Goal: Task Accomplishment & Management: Complete application form

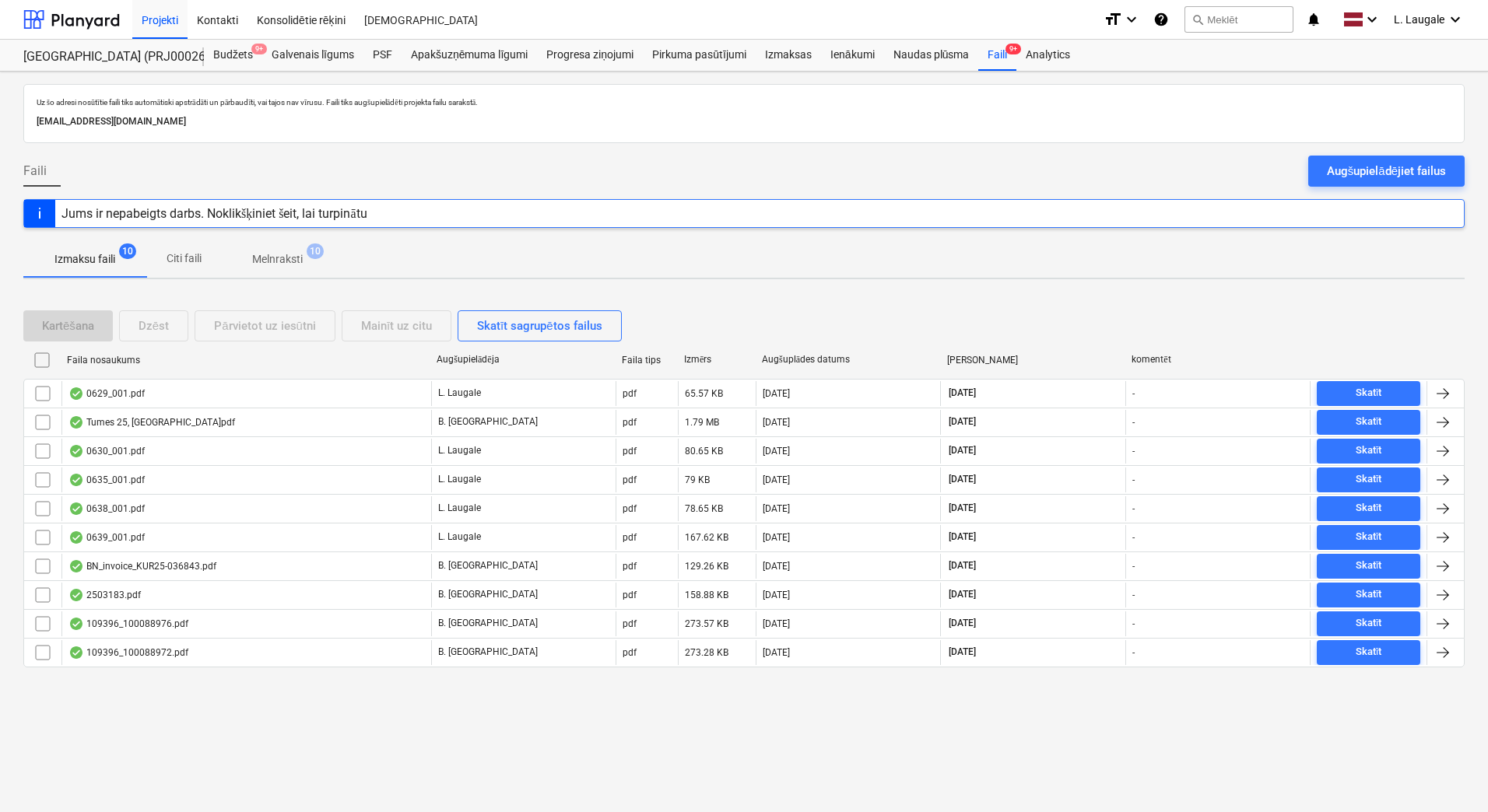
drag, startPoint x: 283, startPoint y: 262, endPoint x: 232, endPoint y: 264, distance: 51.0
click at [283, 263] on p "Melnraksti" at bounding box center [277, 259] width 51 height 17
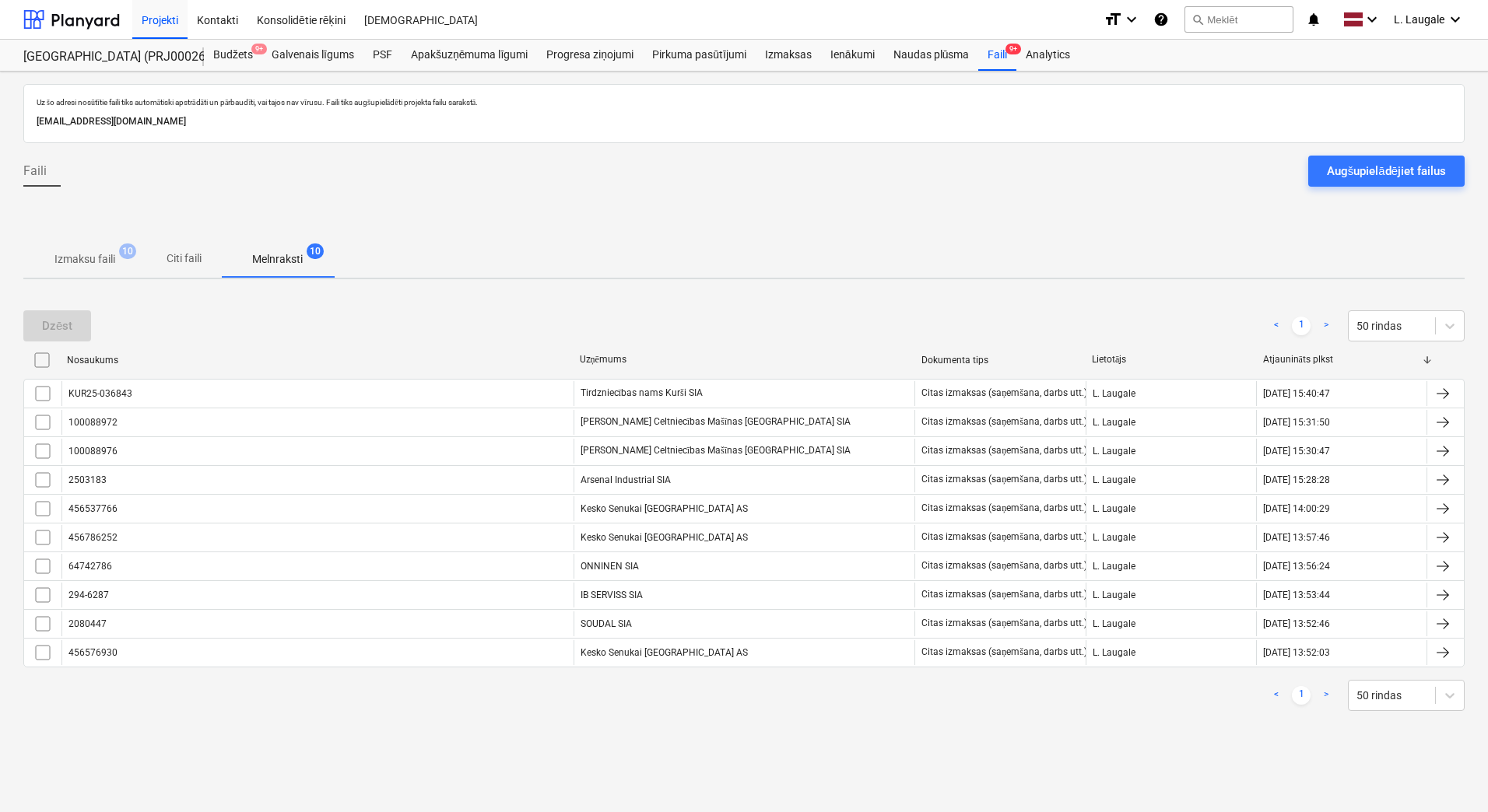
click at [82, 266] on p "Izmaksu faili" at bounding box center [85, 259] width 61 height 17
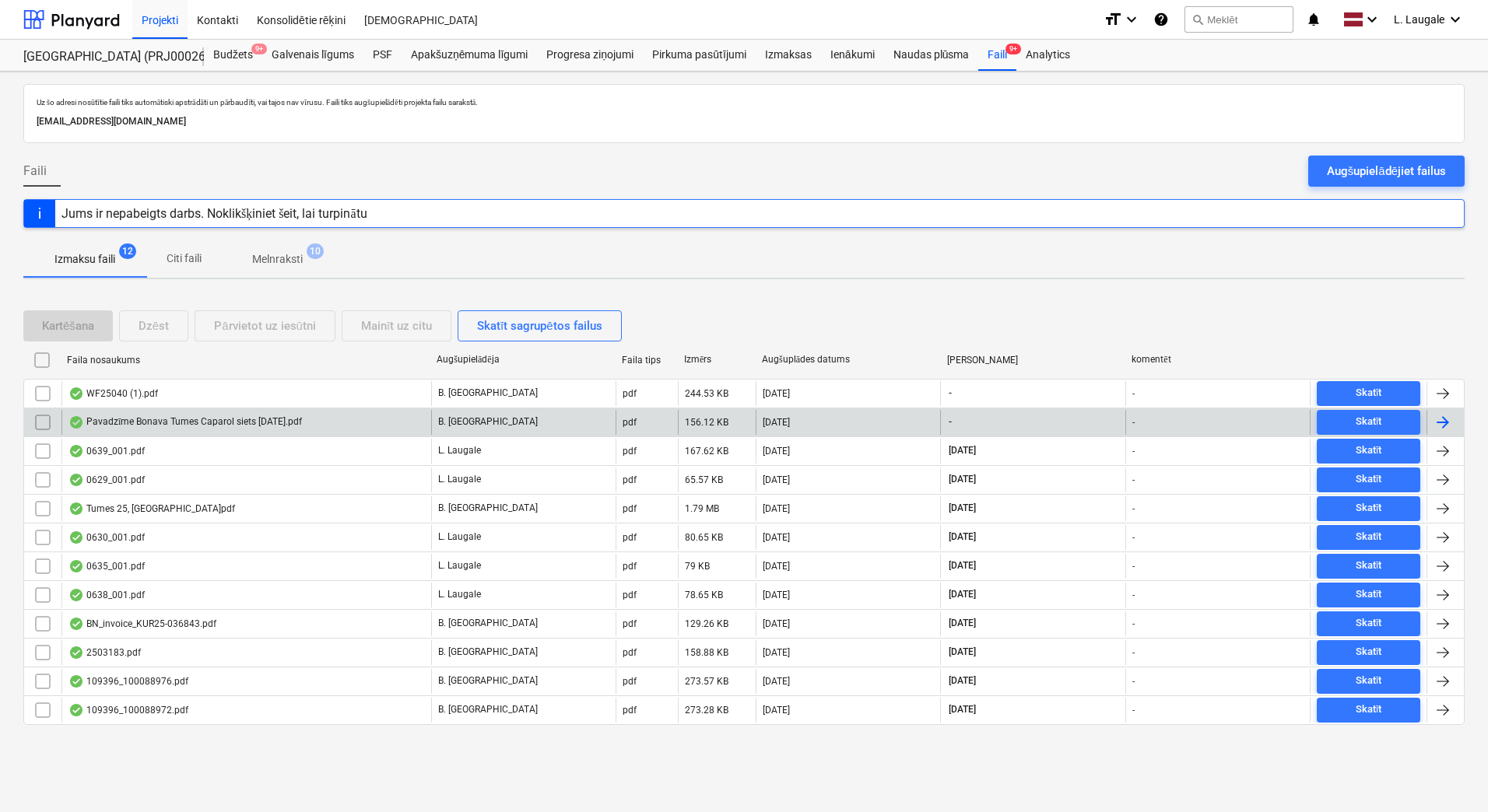
click at [371, 426] on div "Pavadzīme Bonava Tumes Caparol siets [DATE].pdf" at bounding box center [247, 423] width 370 height 25
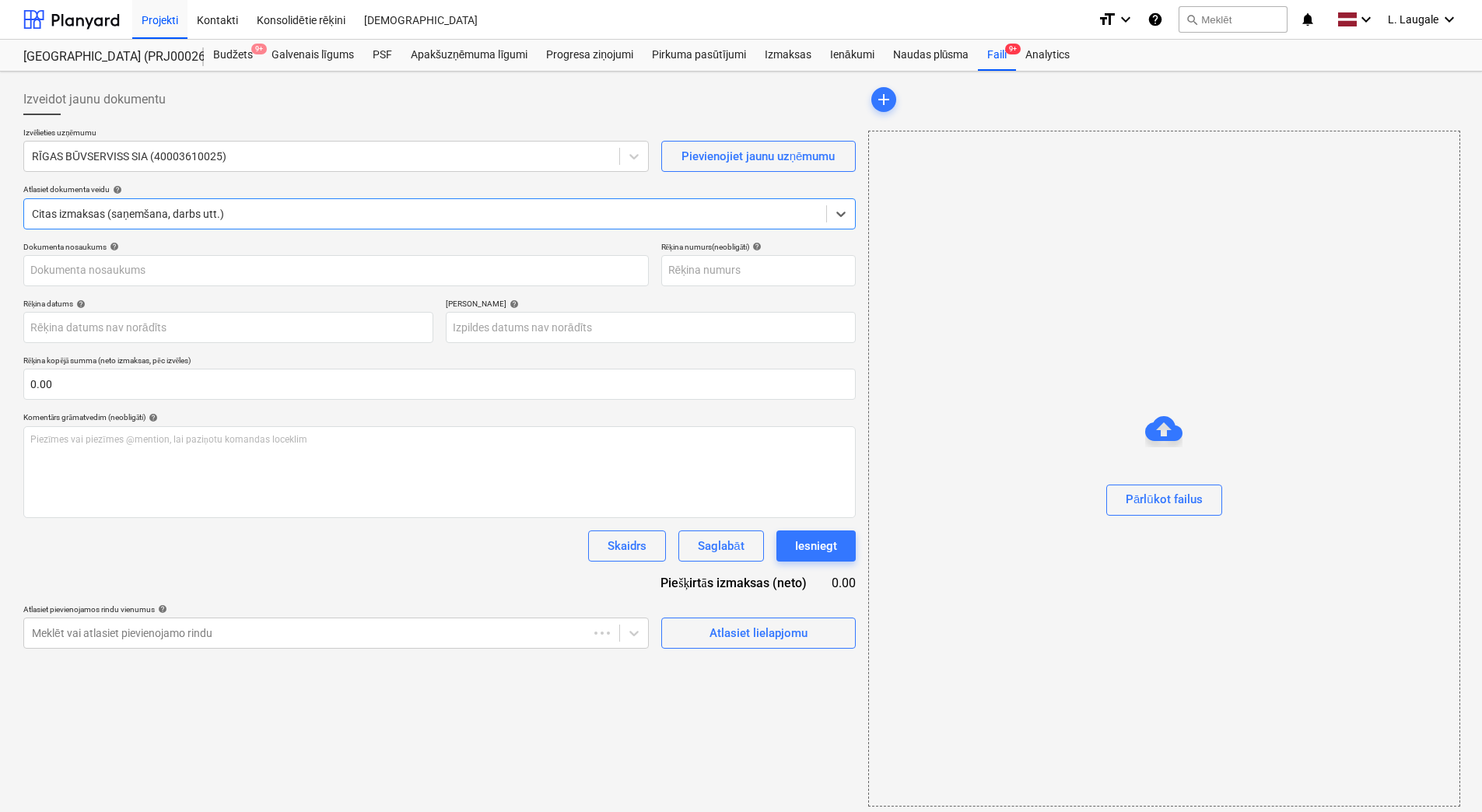
type input "40003941615"
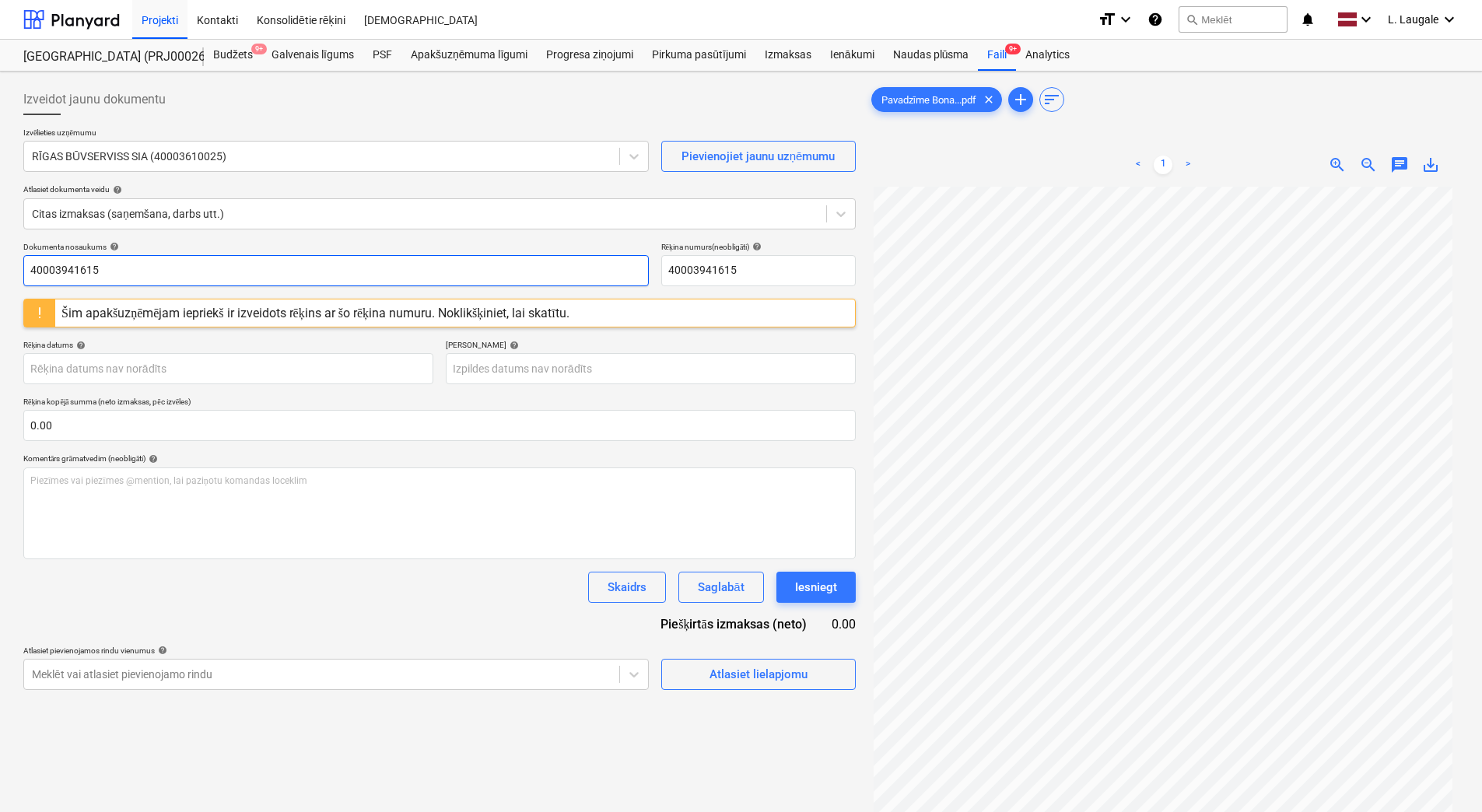
drag, startPoint x: 81, startPoint y: 264, endPoint x: -3, endPoint y: 259, distance: 84.1
click at [0, 259] on html "Projekti Kontakti Konsolidētie rēķini Iesūtne format_size keyboard_arrow_down h…" at bounding box center [741, 406] width 1482 height 812
drag, startPoint x: 420, startPoint y: 285, endPoint x: 0, endPoint y: 361, distance: 426.8
click at [0, 361] on html "Projekti Kontakti Konsolidētie rēķini Iesūtne format_size keyboard_arrow_down h…" at bounding box center [741, 406] width 1482 height 812
type input "372911"
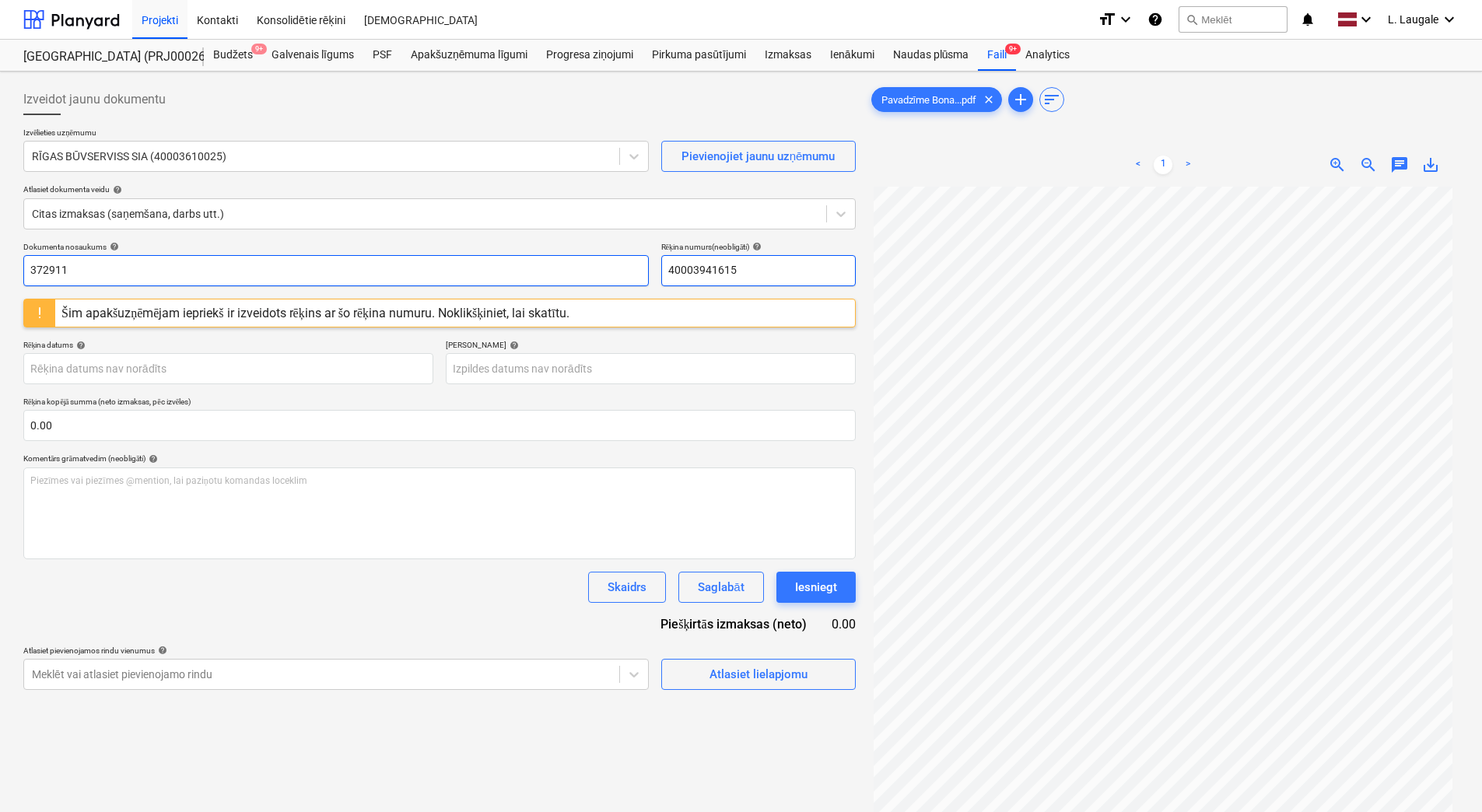
drag, startPoint x: 792, startPoint y: 276, endPoint x: 224, endPoint y: 263, distance: 568.1
click at [224, 263] on div "Dokumenta nosaukums help 372911 Rēķina numurs (neobligāti) help 40003941615" at bounding box center [440, 264] width 833 height 44
paste input "372911"
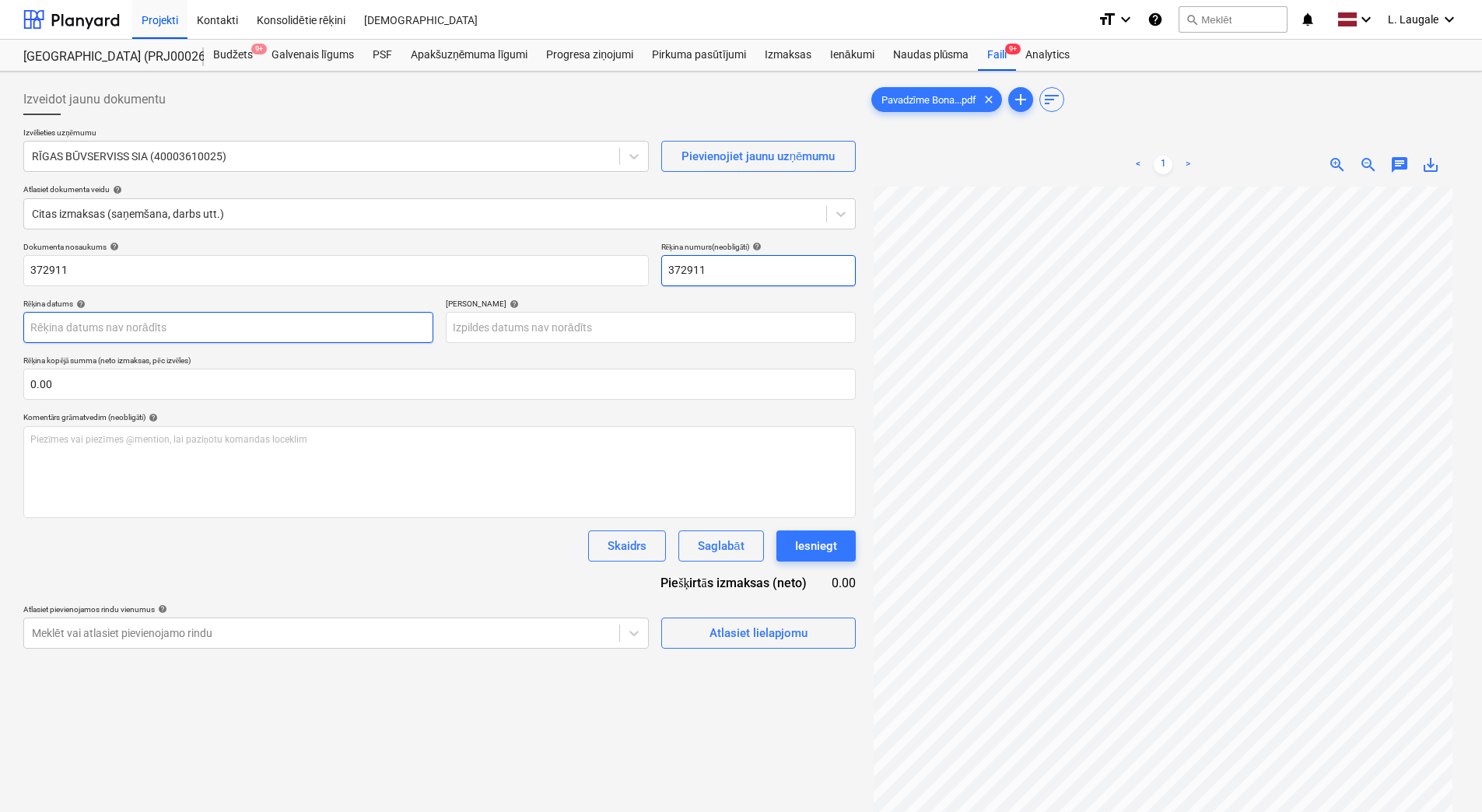
type input "372911"
click at [301, 330] on body "Projekti Kontakti Konsolidētie rēķini Iesūtne format_size keyboard_arrow_down h…" at bounding box center [741, 406] width 1482 height 812
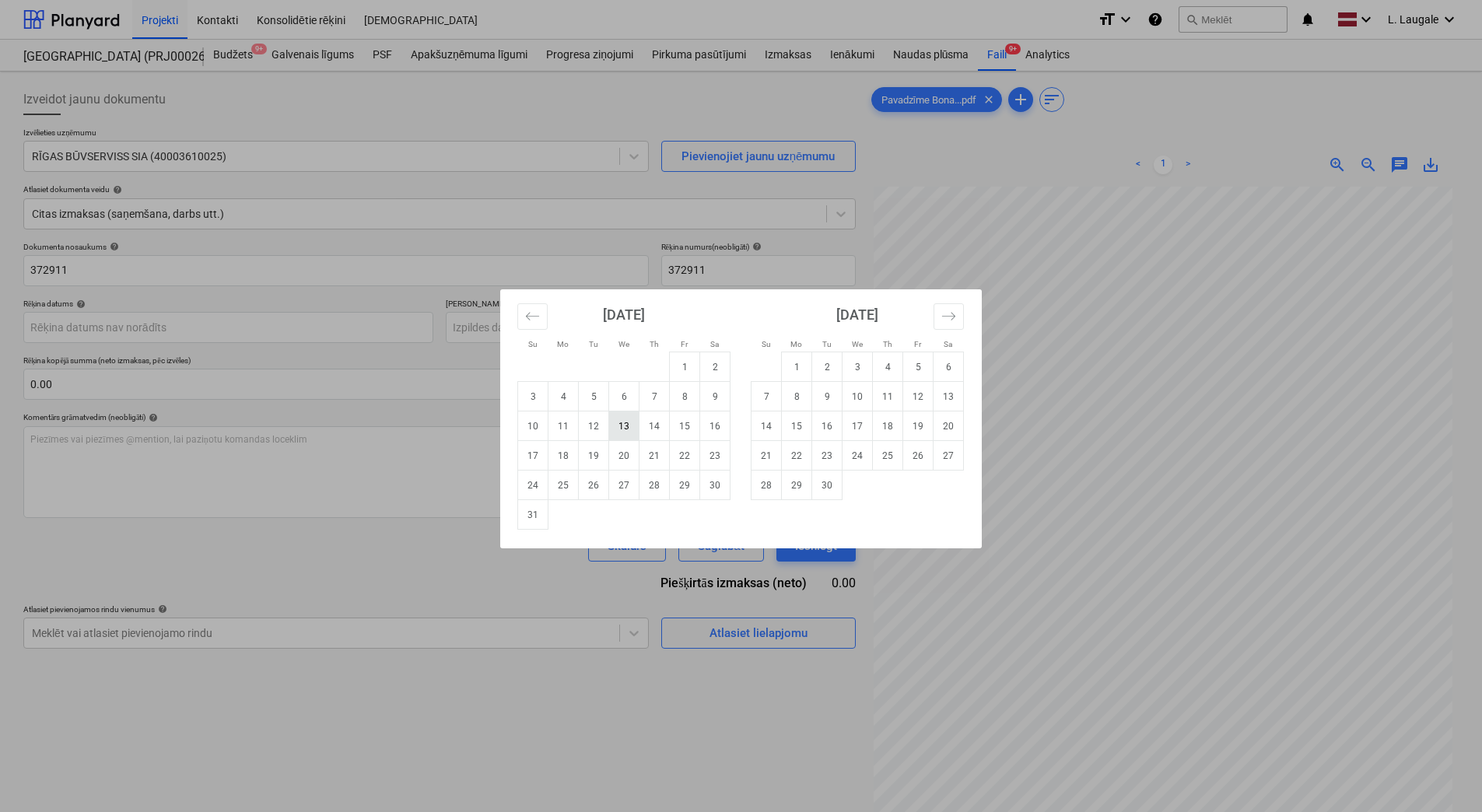
click at [630, 427] on td "13" at bounding box center [624, 426] width 30 height 29
type input "[DATE]"
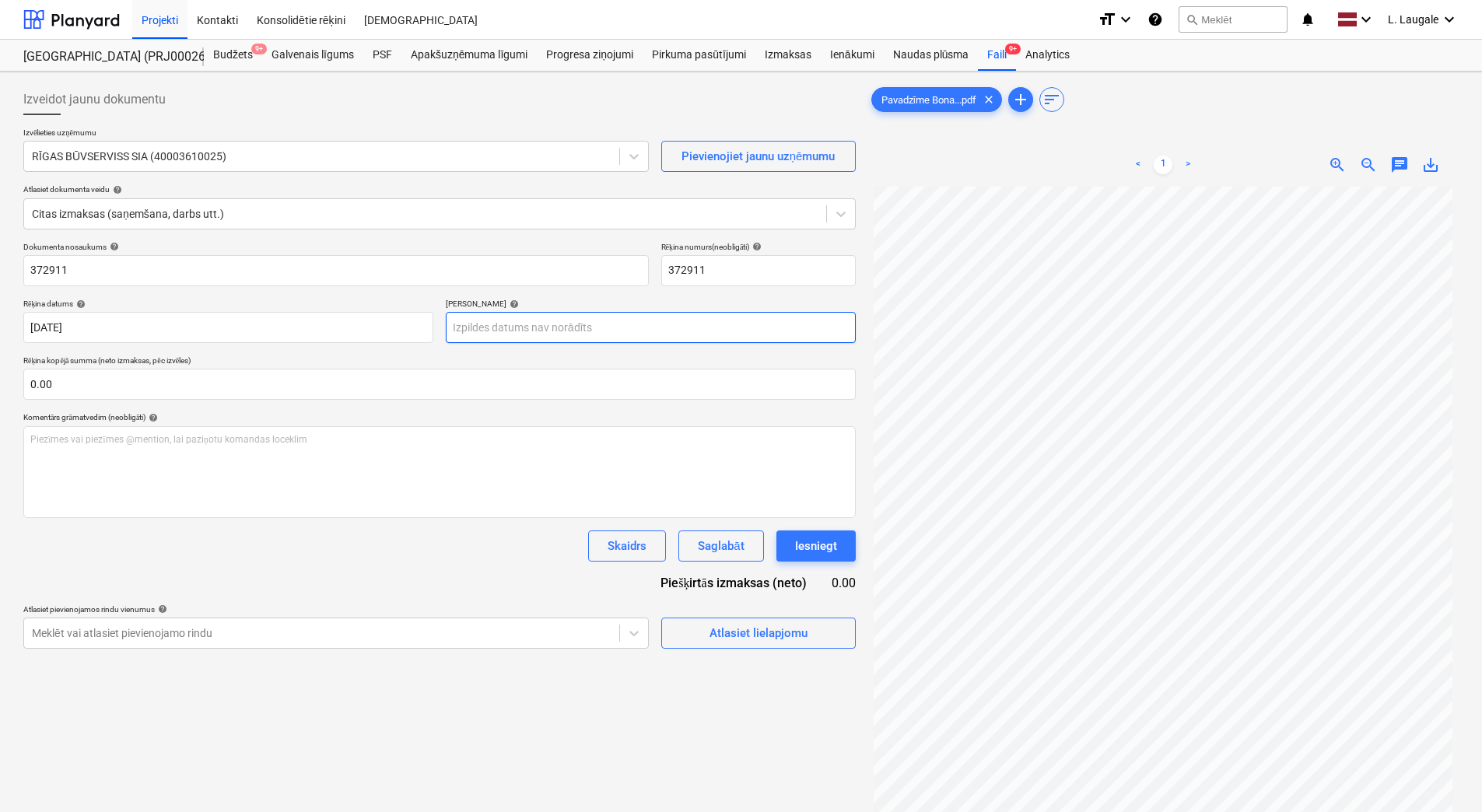
click at [603, 340] on body "Projekti Kontakti Konsolidētie rēķini Iesūtne format_size keyboard_arrow_down h…" at bounding box center [741, 406] width 1482 height 812
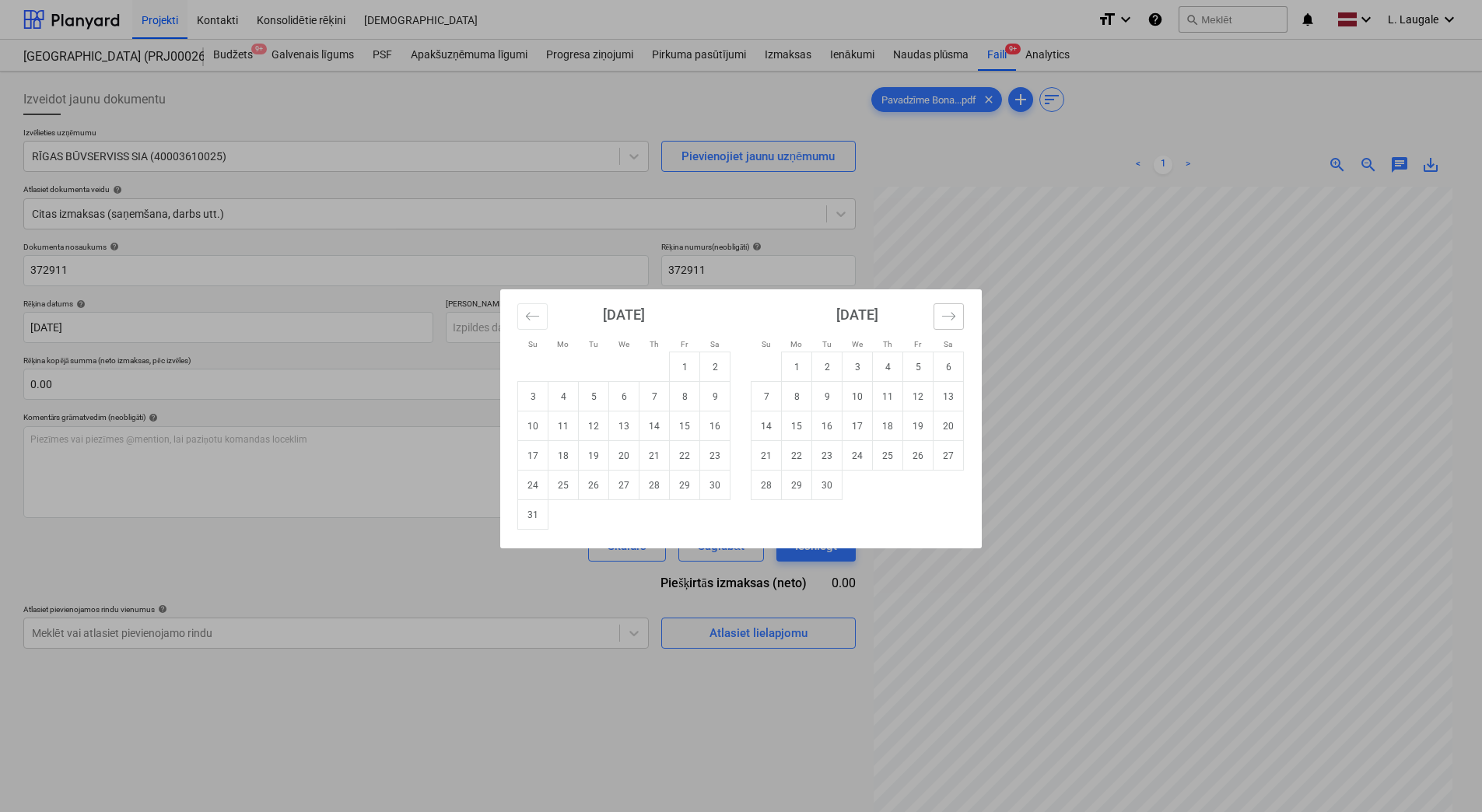
click at [953, 324] on button "Move forward to switch to the next month." at bounding box center [949, 316] width 30 height 26
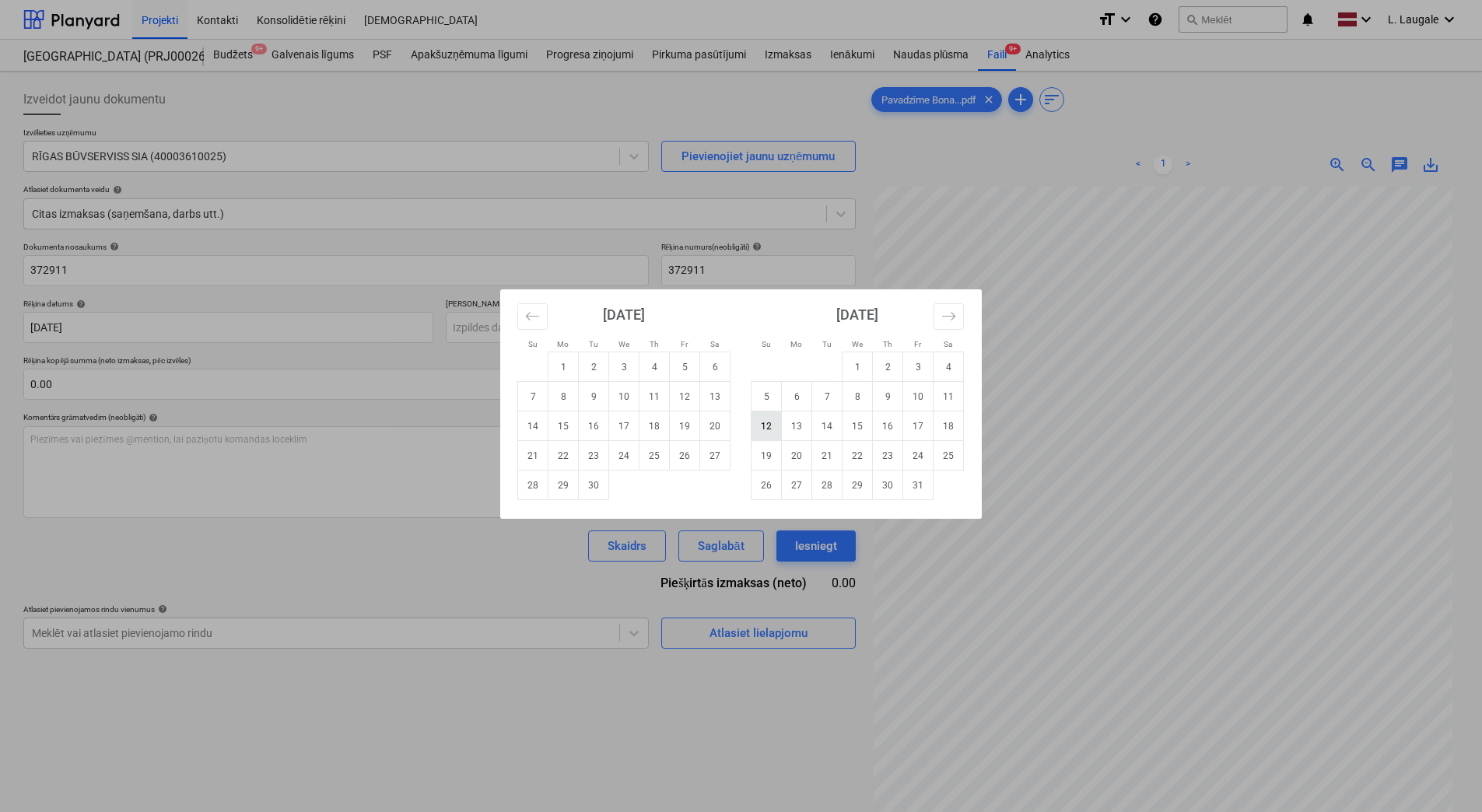
click at [769, 431] on td "12" at bounding box center [766, 426] width 30 height 29
type input "[DATE]"
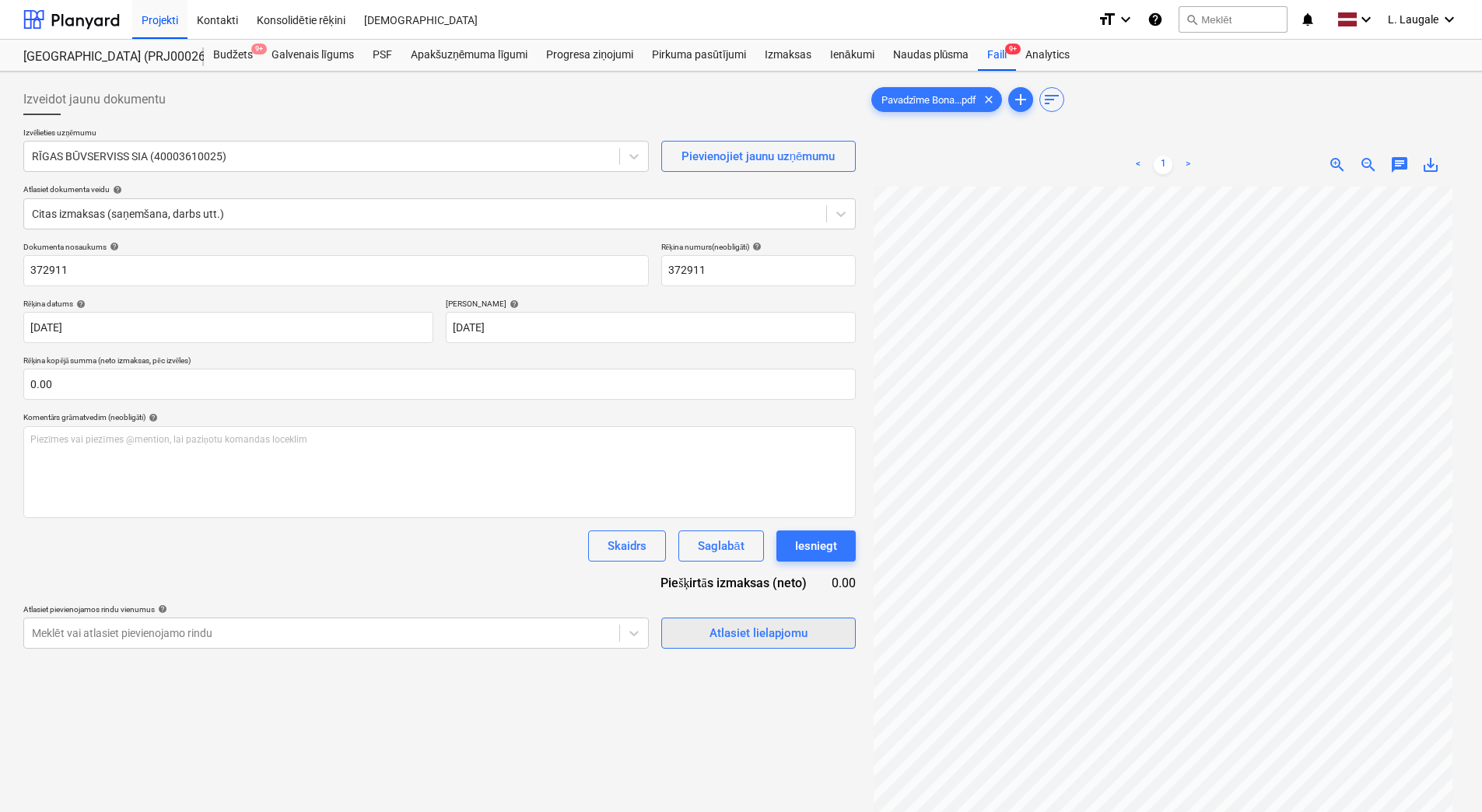
click at [723, 639] on div "Atlasiet lielapjomu" at bounding box center [758, 633] width 98 height 21
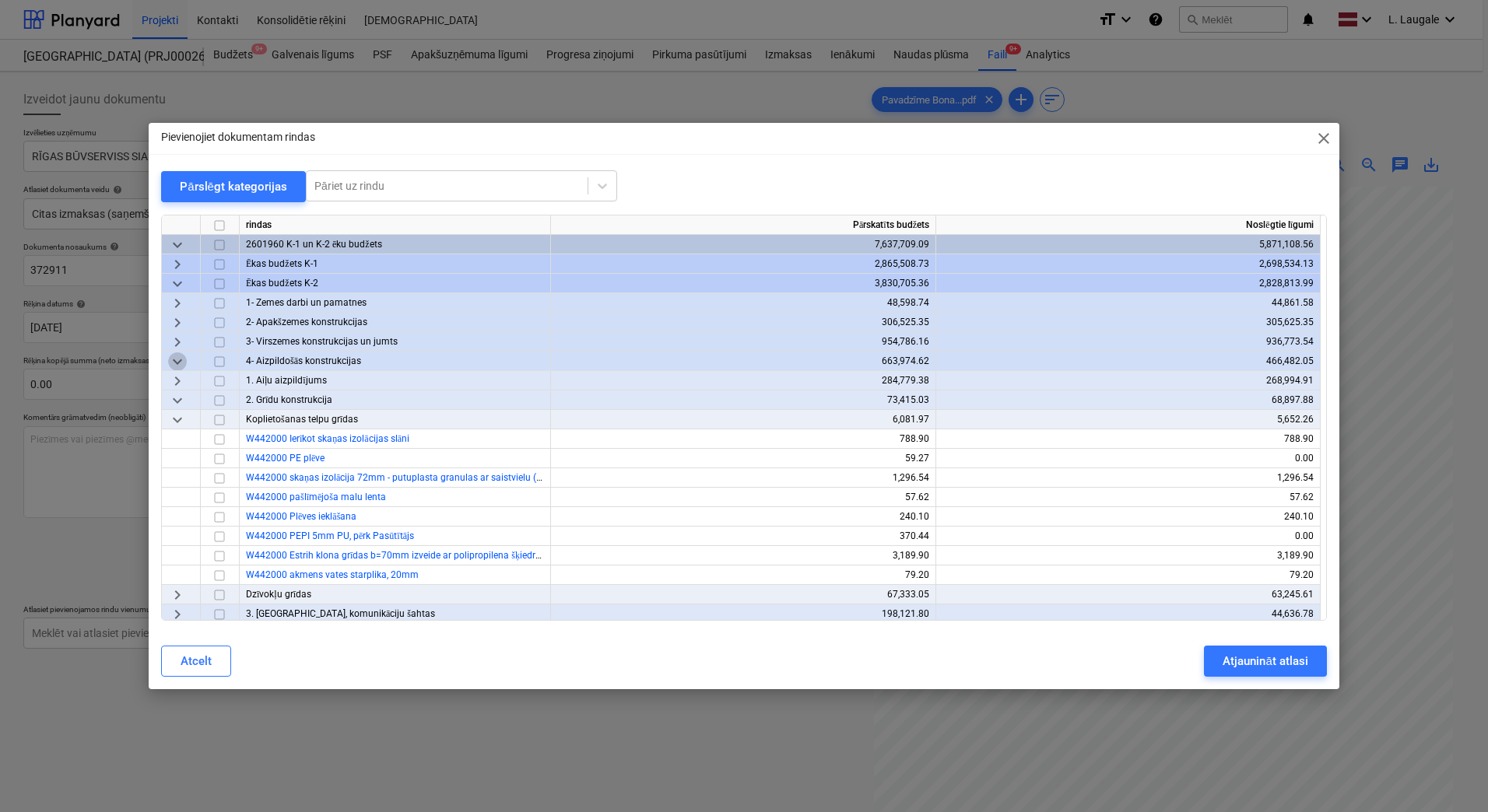
click at [175, 367] on span "keyboard_arrow_down" at bounding box center [178, 362] width 19 height 19
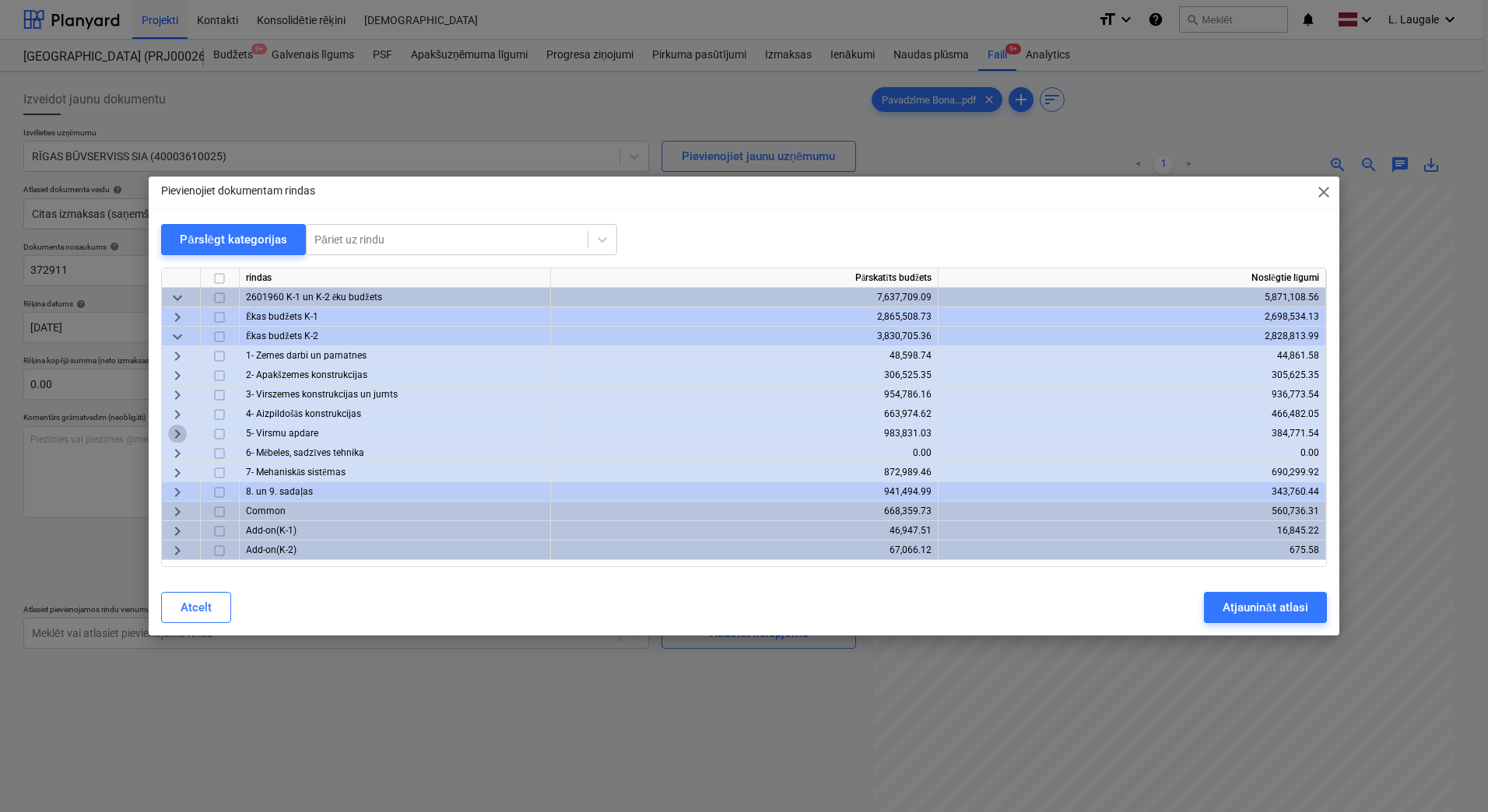
click at [179, 429] on span "keyboard_arrow_right" at bounding box center [178, 434] width 19 height 19
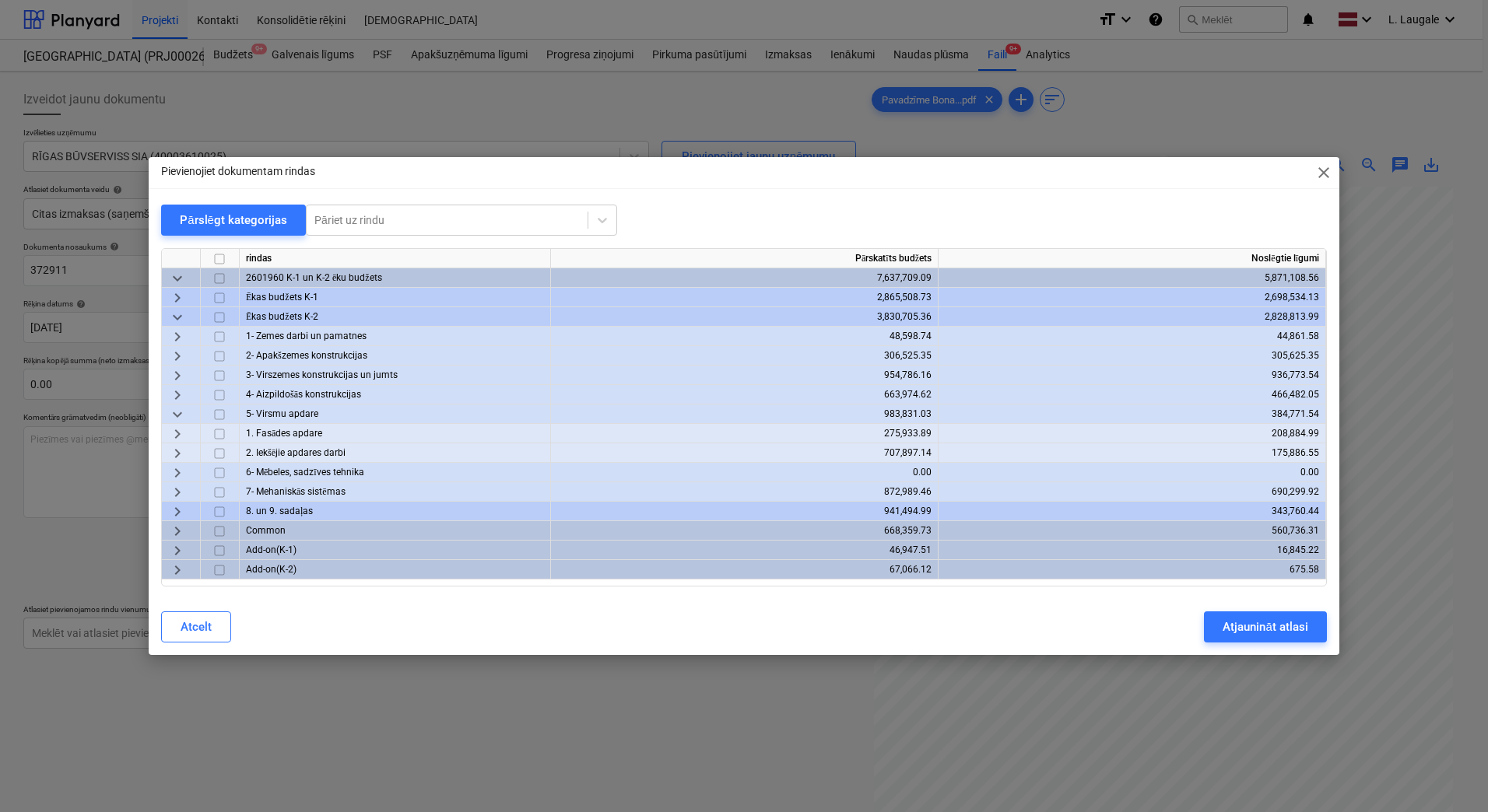
click at [179, 432] on span "keyboard_arrow_right" at bounding box center [178, 434] width 19 height 19
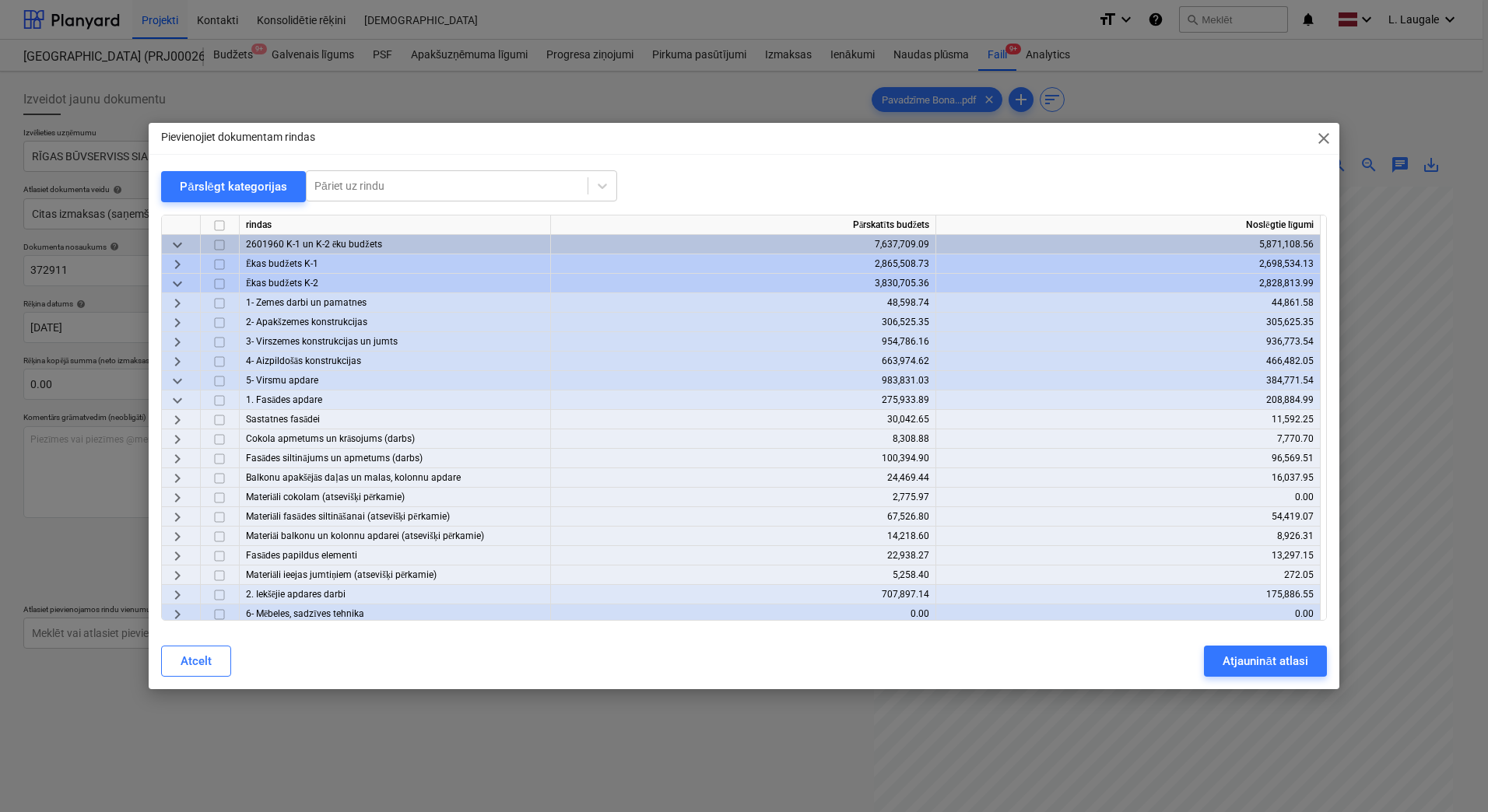
click at [179, 535] on span "keyboard_arrow_right" at bounding box center [178, 537] width 19 height 19
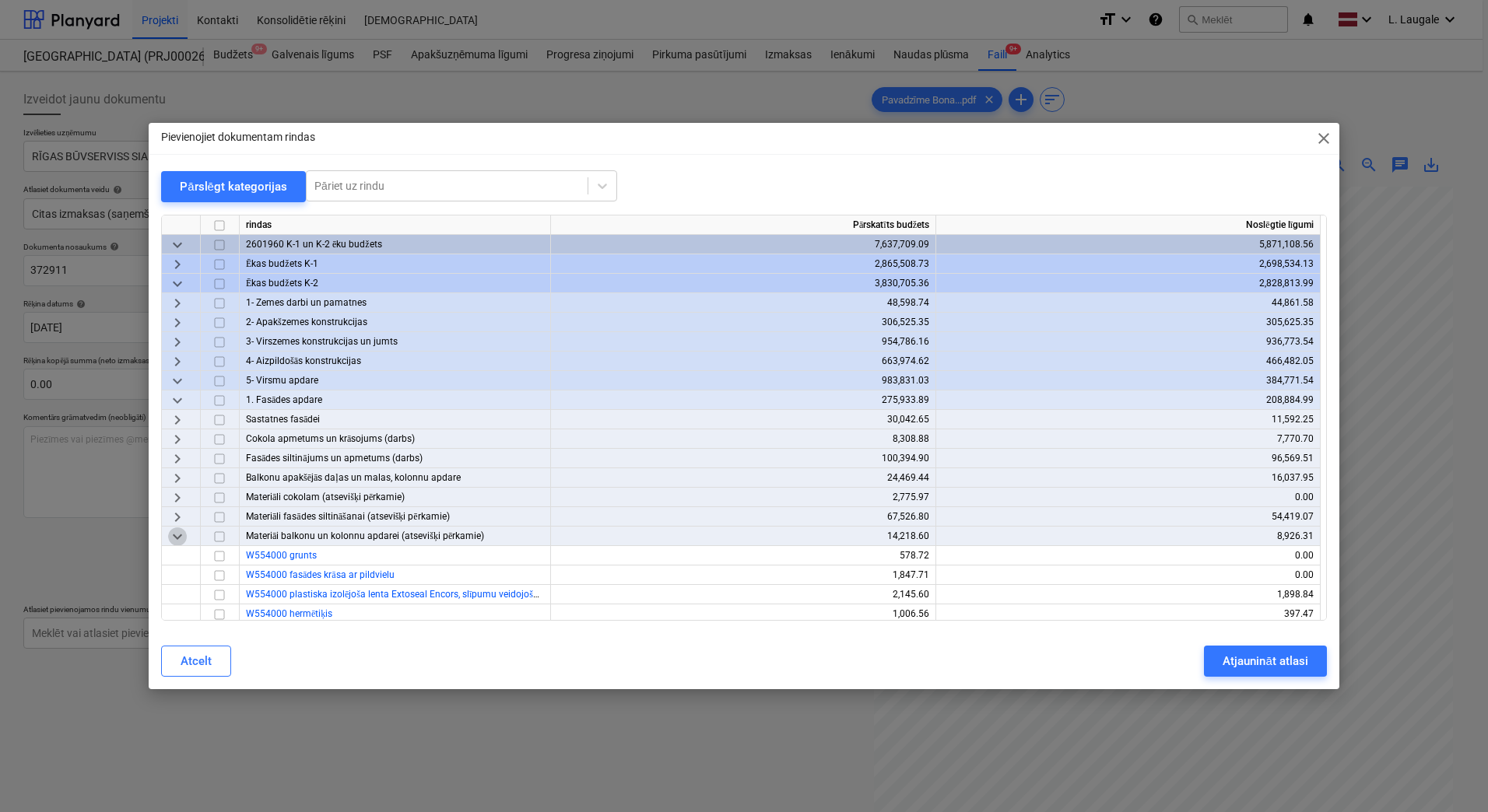
click at [183, 535] on span "keyboard_arrow_down" at bounding box center [178, 537] width 19 height 19
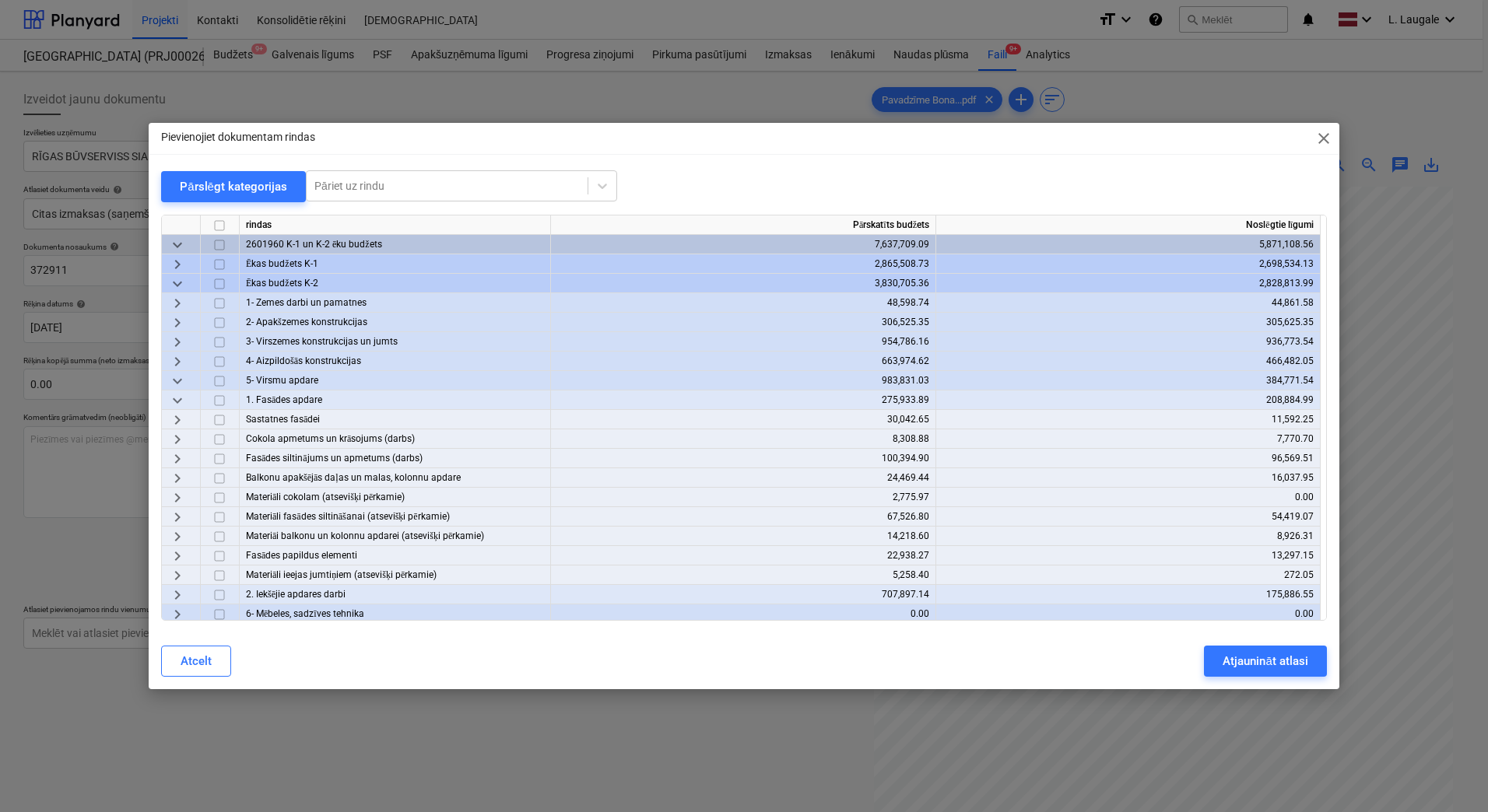
click at [180, 517] on span "keyboard_arrow_right" at bounding box center [178, 517] width 19 height 19
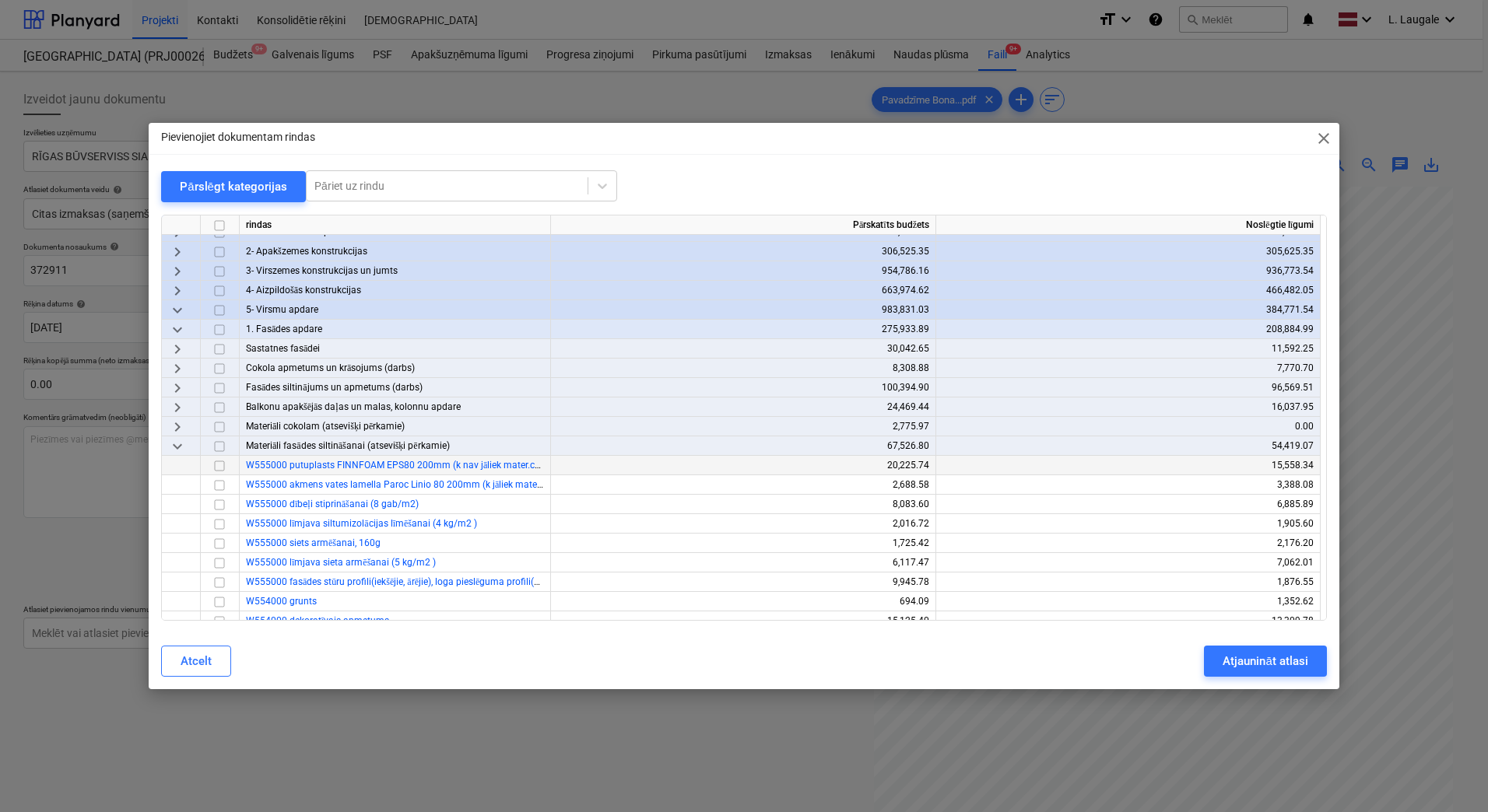
scroll to position [208, 0]
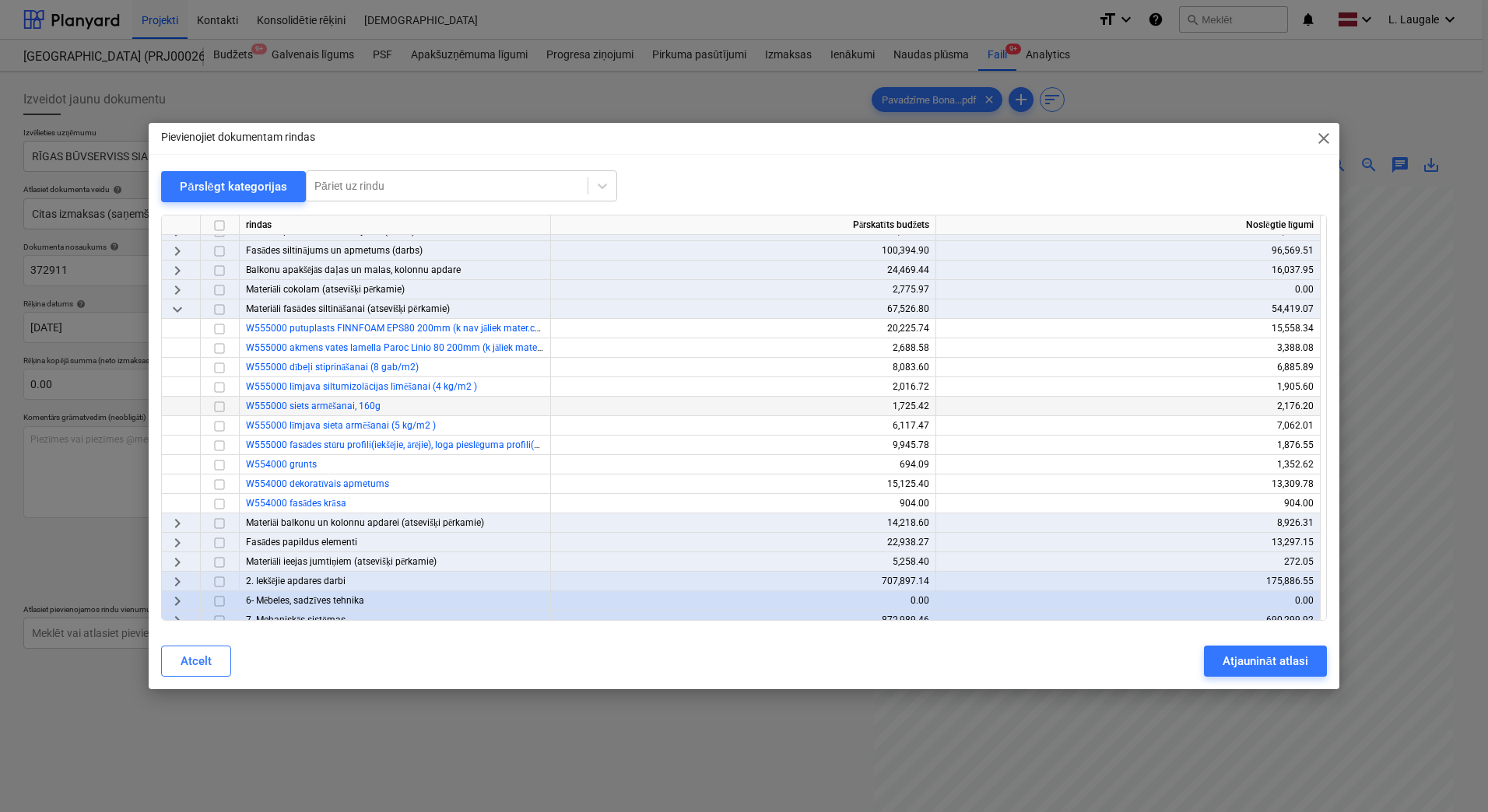
click at [217, 408] on input "checkbox" at bounding box center [220, 407] width 19 height 19
click at [1216, 665] on button "Atjaunināt atlasi" at bounding box center [1264, 660] width 122 height 31
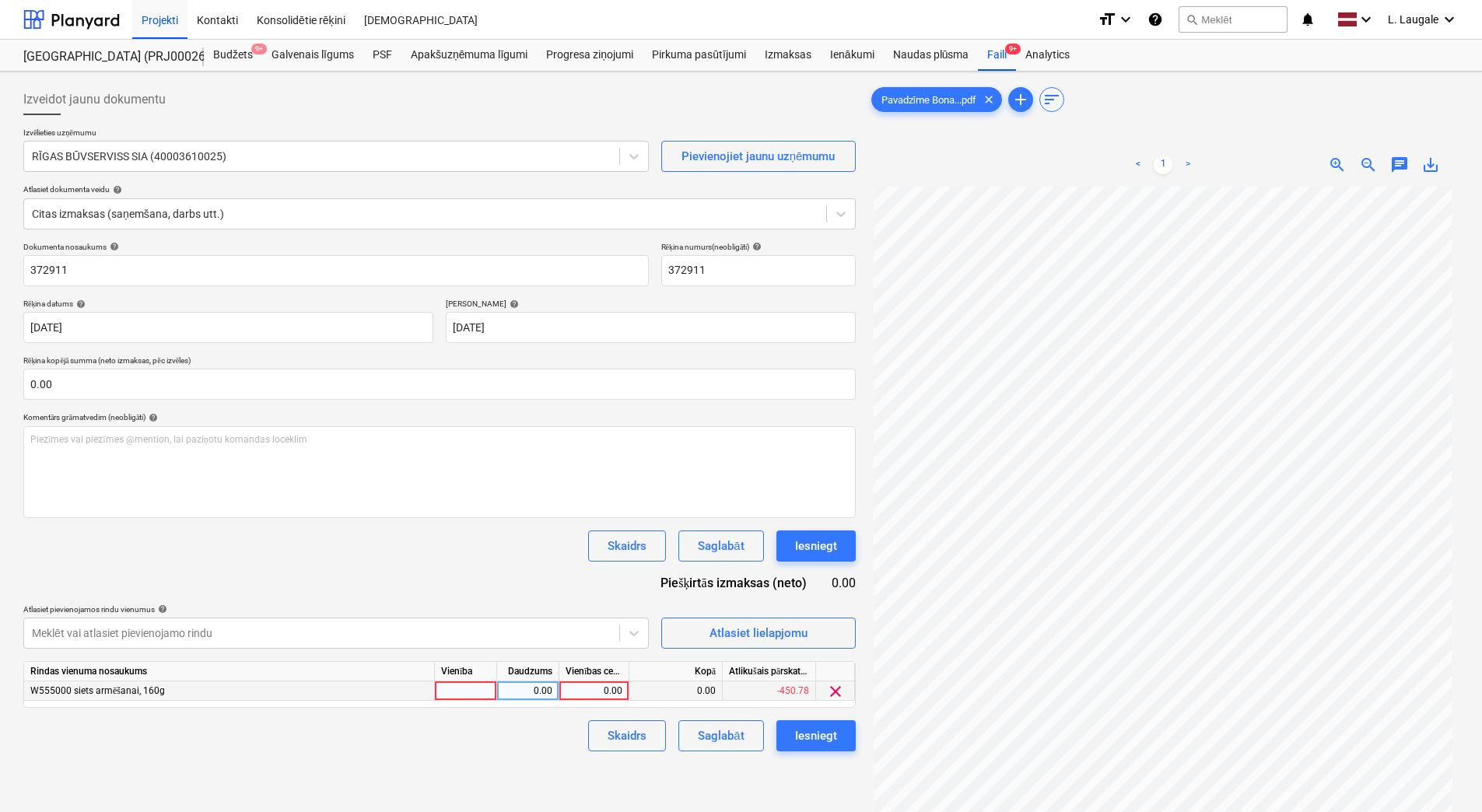
click at [456, 694] on div at bounding box center [465, 691] width 62 height 20
type input "1"
click at [507, 696] on div "0.00" at bounding box center [528, 691] width 49 height 20
click at [622, 693] on div "0.00" at bounding box center [594, 691] width 57 height 20
type input "354.8"
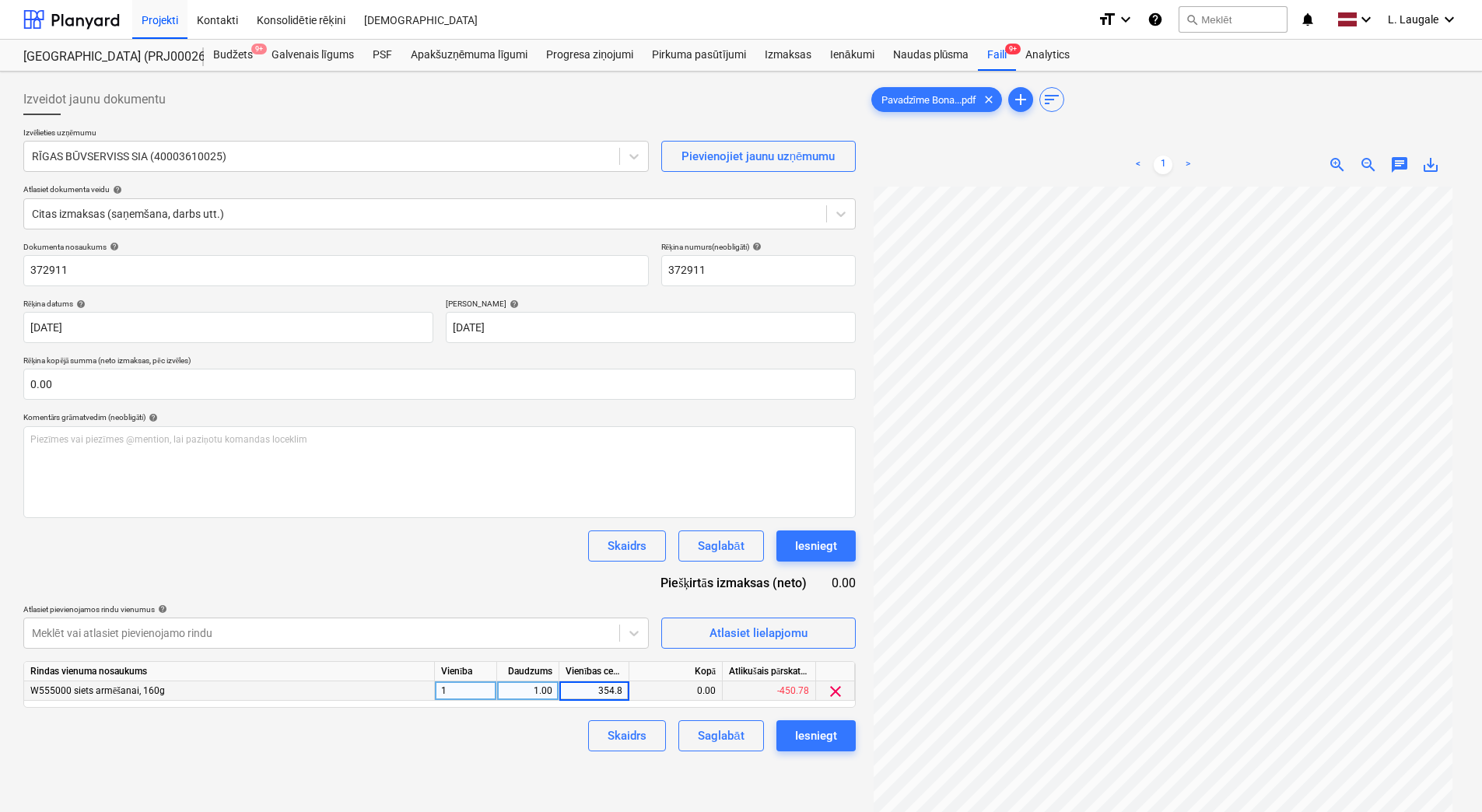
click at [551, 730] on div "Skaidrs Saglabāt Iesniegt" at bounding box center [440, 735] width 833 height 31
click at [710, 738] on div "Saglabāt" at bounding box center [720, 736] width 46 height 21
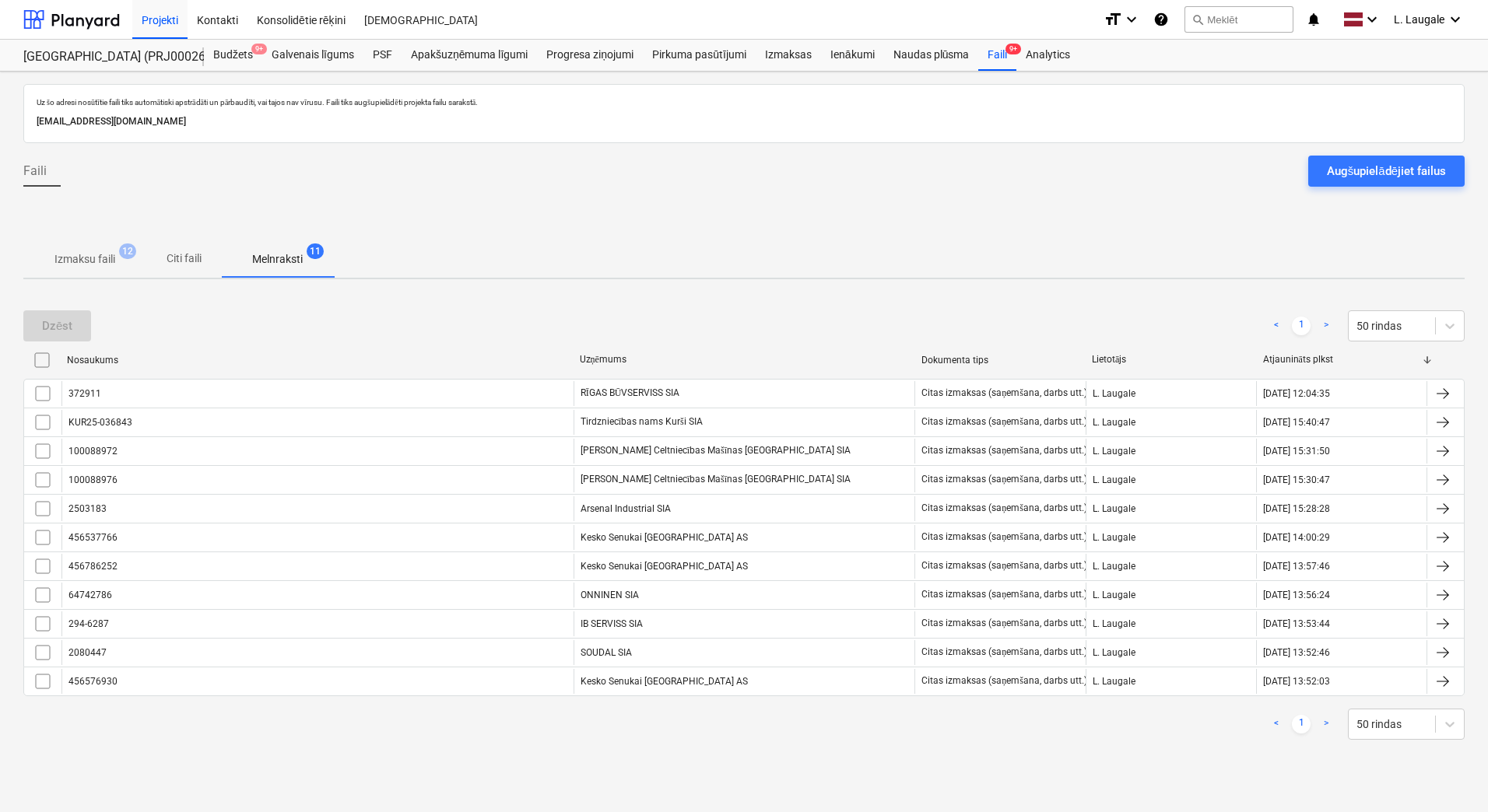
click at [97, 256] on p "Izmaksu faili" at bounding box center [85, 259] width 61 height 17
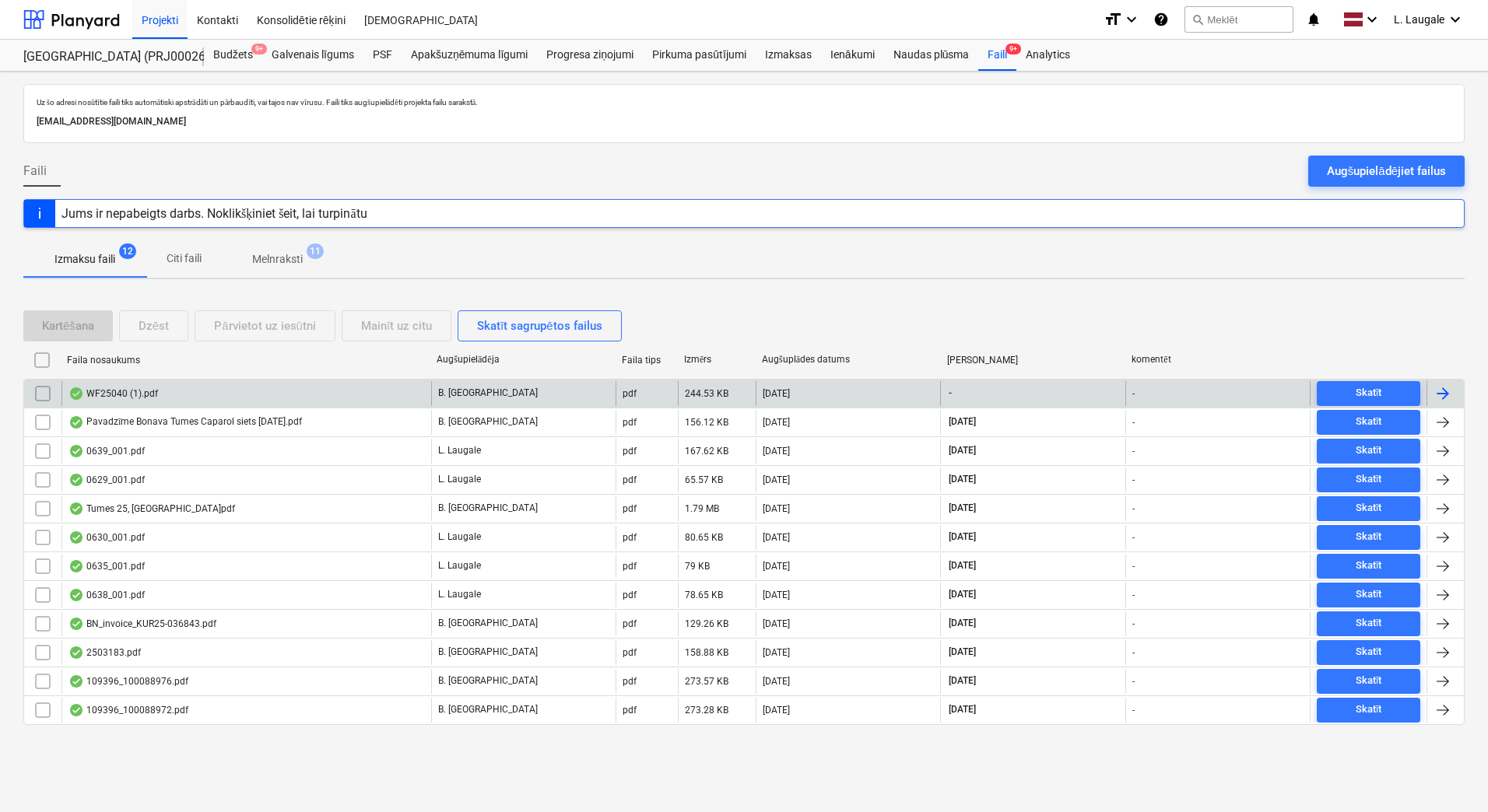
click at [307, 396] on div "WF25040 (1).pdf" at bounding box center [247, 394] width 370 height 25
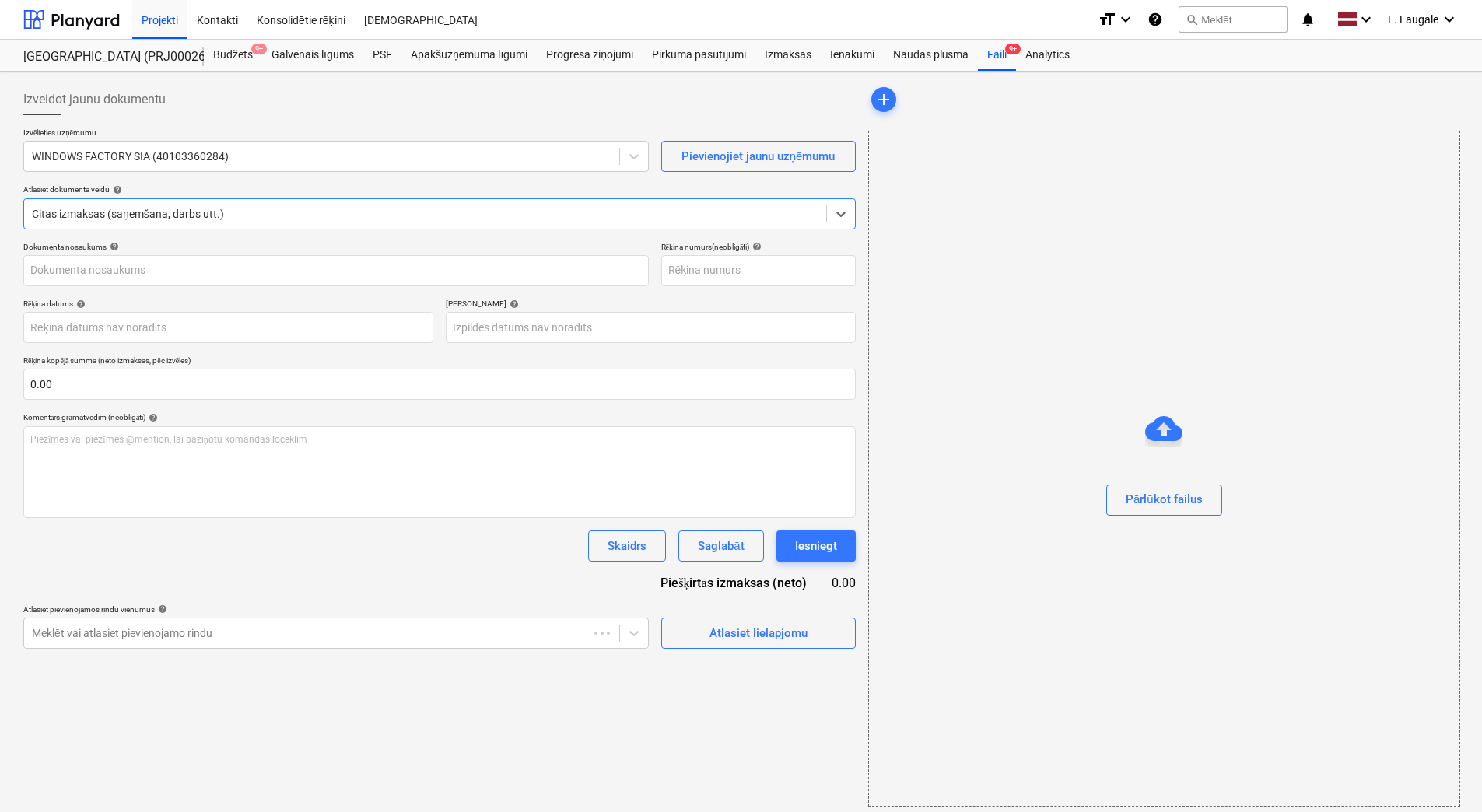
type input "40103360284"
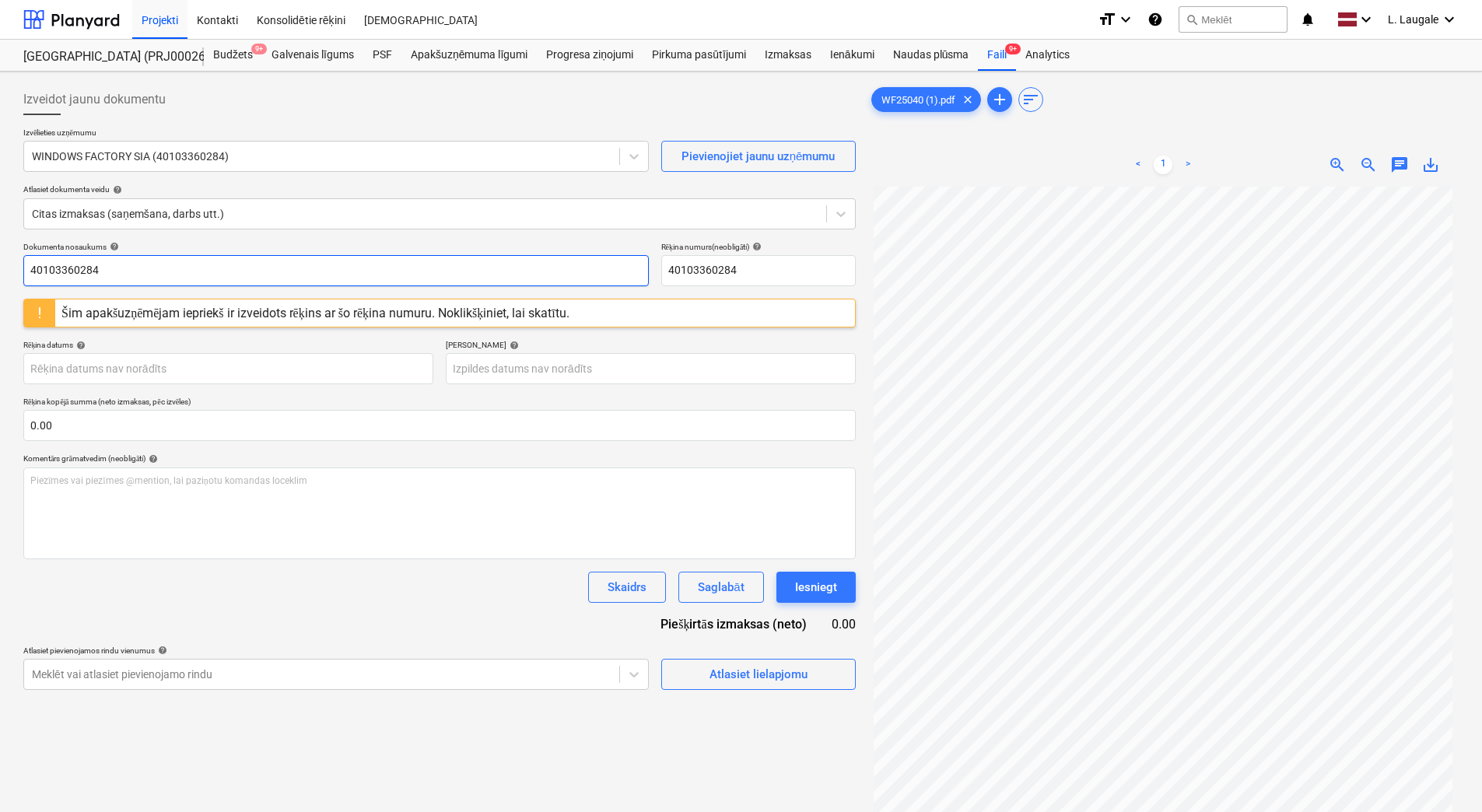
drag, startPoint x: 216, startPoint y: 278, endPoint x: -3, endPoint y: 232, distance: 223.8
click at [0, 232] on html "Projekti Kontakti Konsolidētie rēķini Iesūtne format_size keyboard_arrow_down h…" at bounding box center [741, 406] width 1482 height 812
drag, startPoint x: 80, startPoint y: 272, endPoint x: -3, endPoint y: 274, distance: 83.0
click at [0, 274] on html "Projekti Kontakti Konsolidētie rēķini Iesūtne format_size keyboard_arrow_down h…" at bounding box center [741, 406] width 1482 height 812
type input "wf25040"
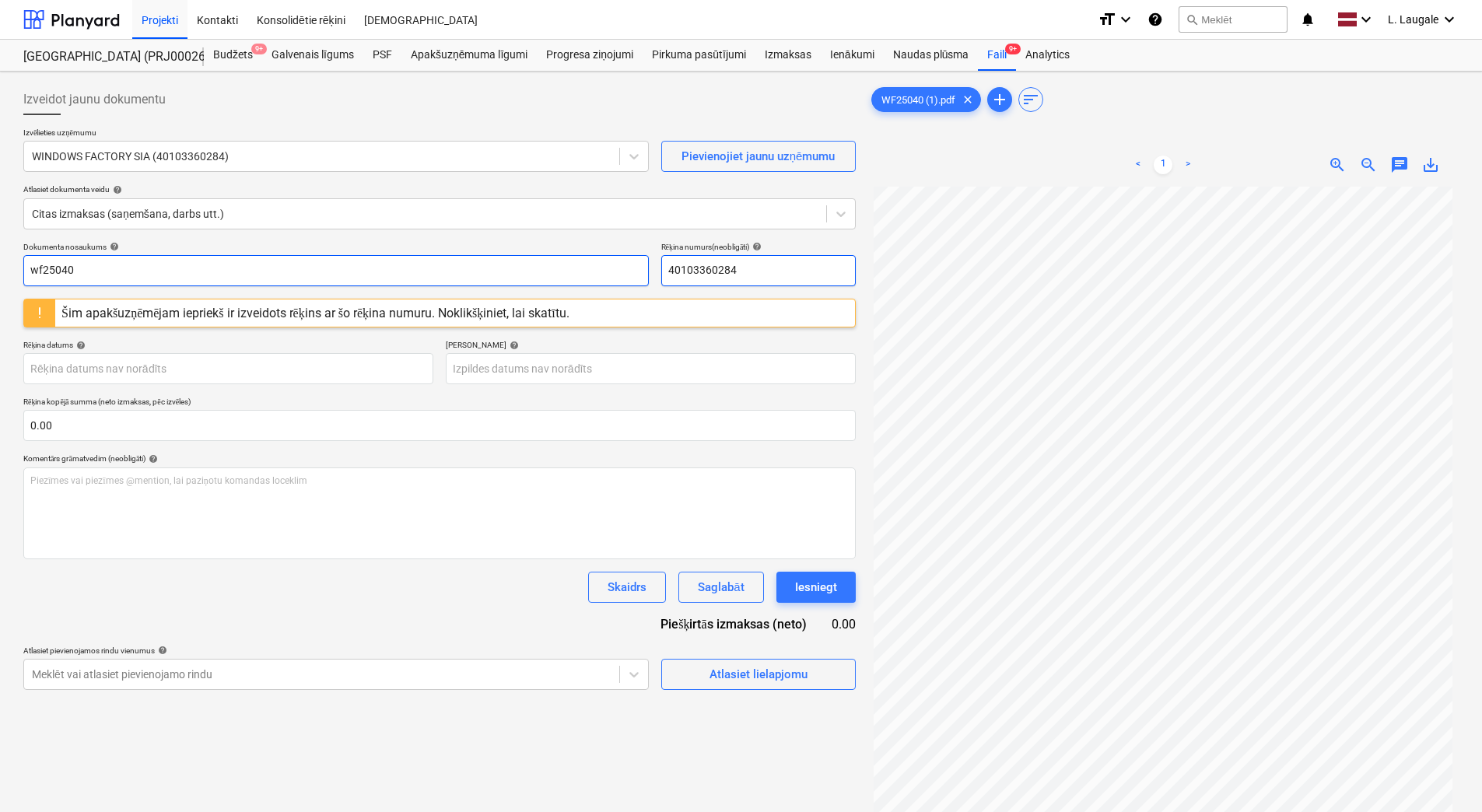
paste input "wf25040"
drag, startPoint x: 758, startPoint y: 274, endPoint x: 576, endPoint y: 282, distance: 182.2
click at [576, 282] on div "Dokumenta nosaukums help wf25040 Rēķina numurs (neobligāti) help 40103360284" at bounding box center [440, 264] width 833 height 44
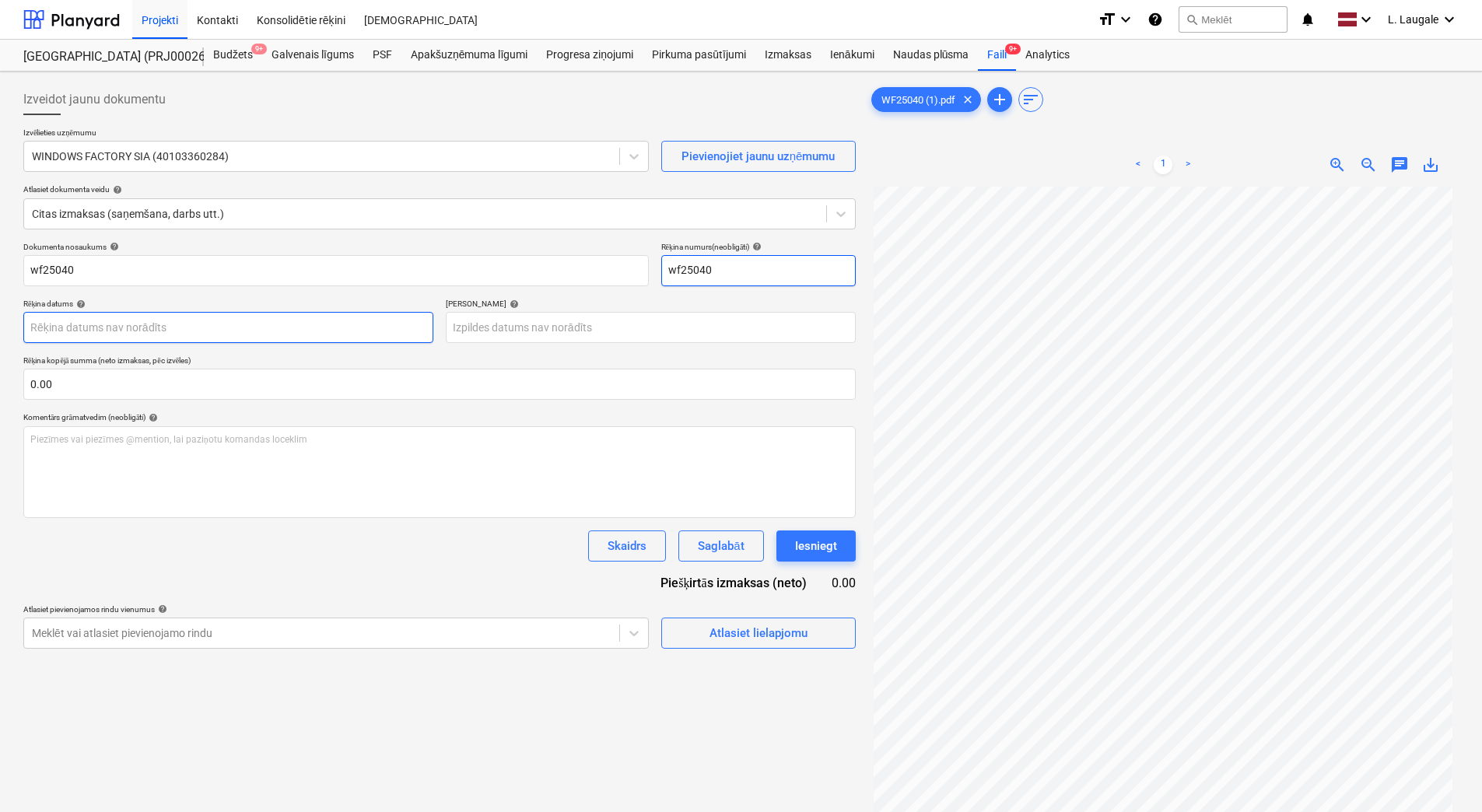
type input "wf25040"
click at [378, 329] on body "Projekti Kontakti Konsolidētie rēķini Iesūtne format_size keyboard_arrow_down h…" at bounding box center [741, 406] width 1482 height 812
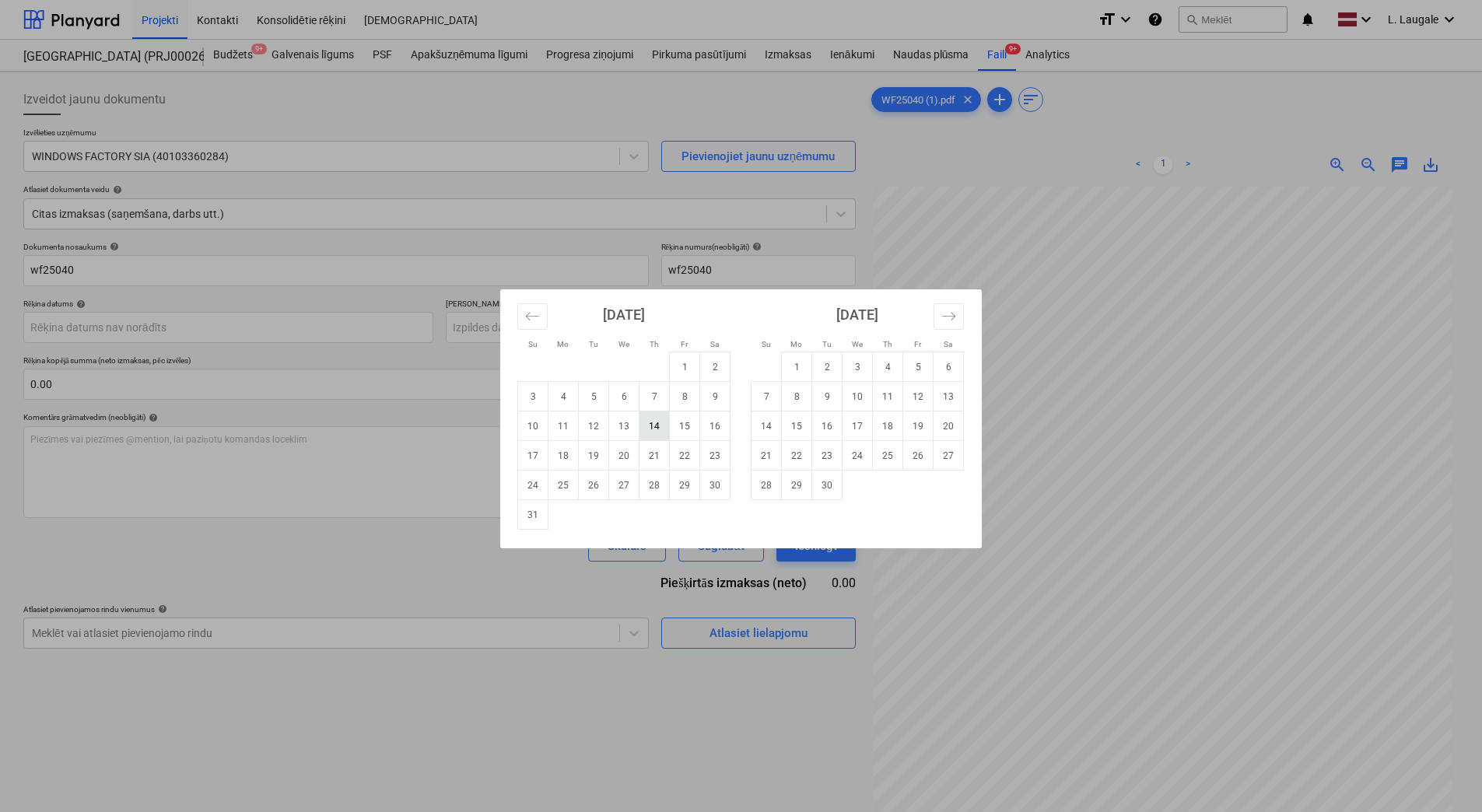
click at [648, 429] on td "14" at bounding box center [654, 426] width 30 height 29
type input "[DATE]"
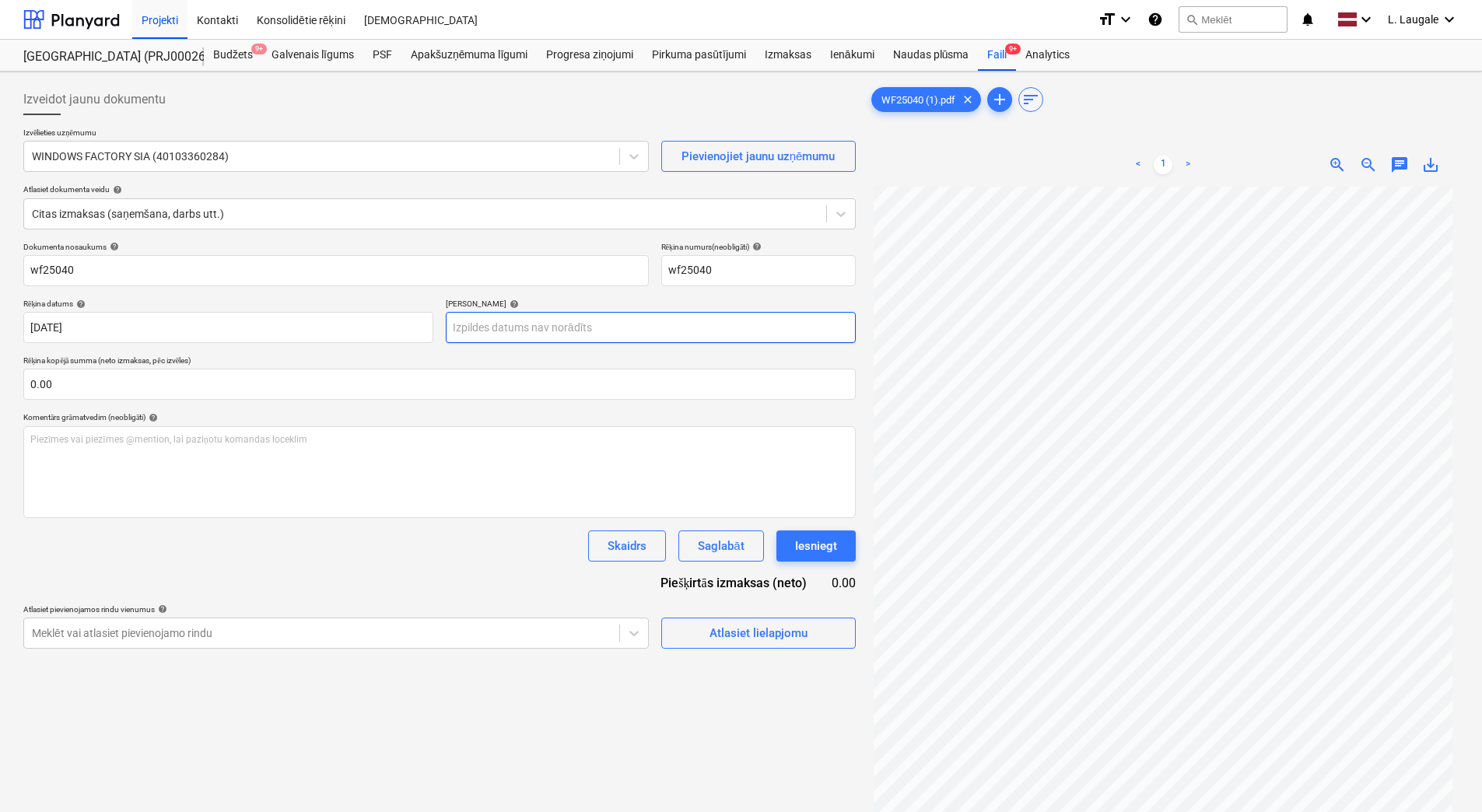
click at [631, 329] on body "Projekti Kontakti Konsolidētie rēķini Iesūtne format_size keyboard_arrow_down h…" at bounding box center [741, 406] width 1482 height 812
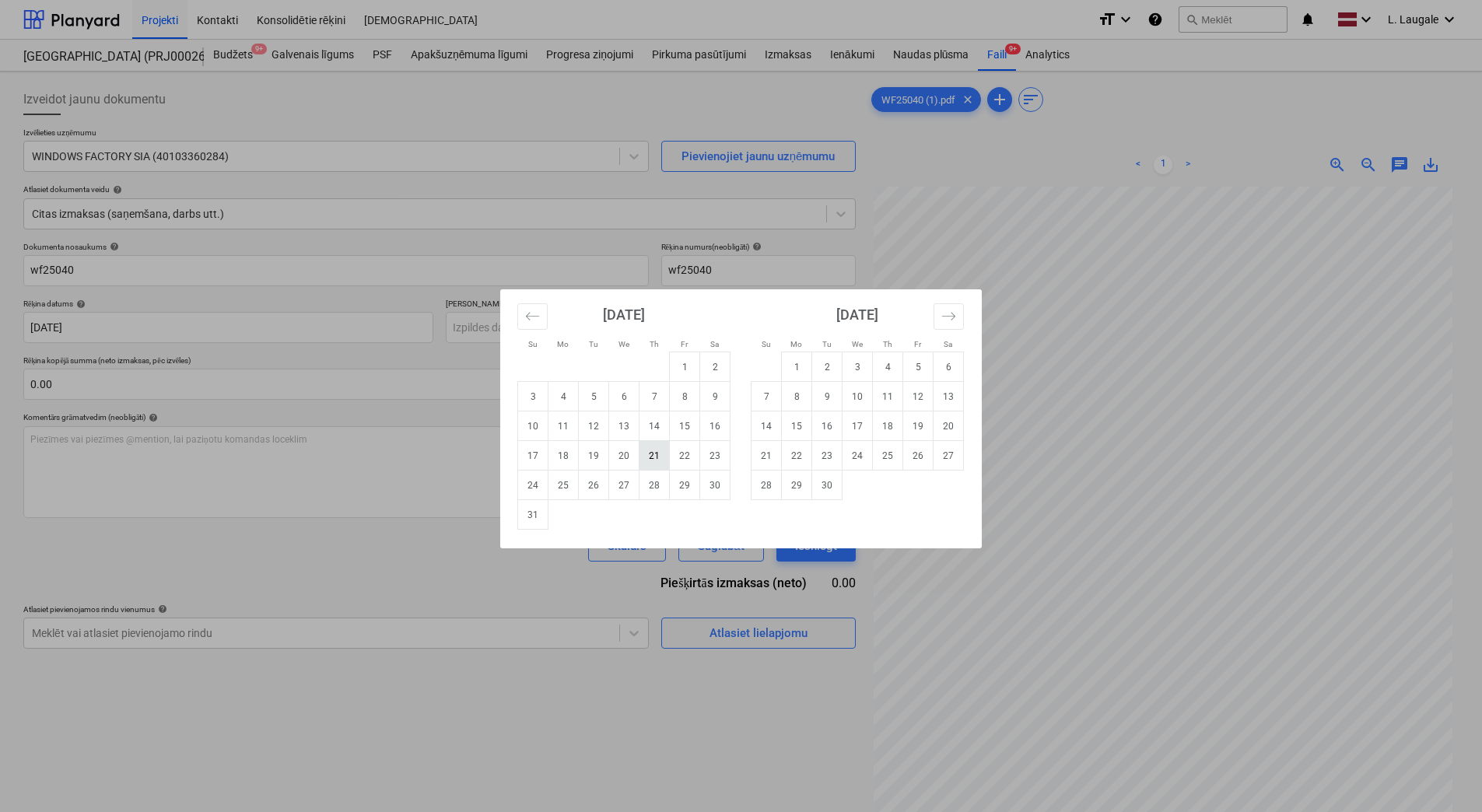
click at [653, 463] on td "21" at bounding box center [654, 455] width 30 height 29
type input "[DATE]"
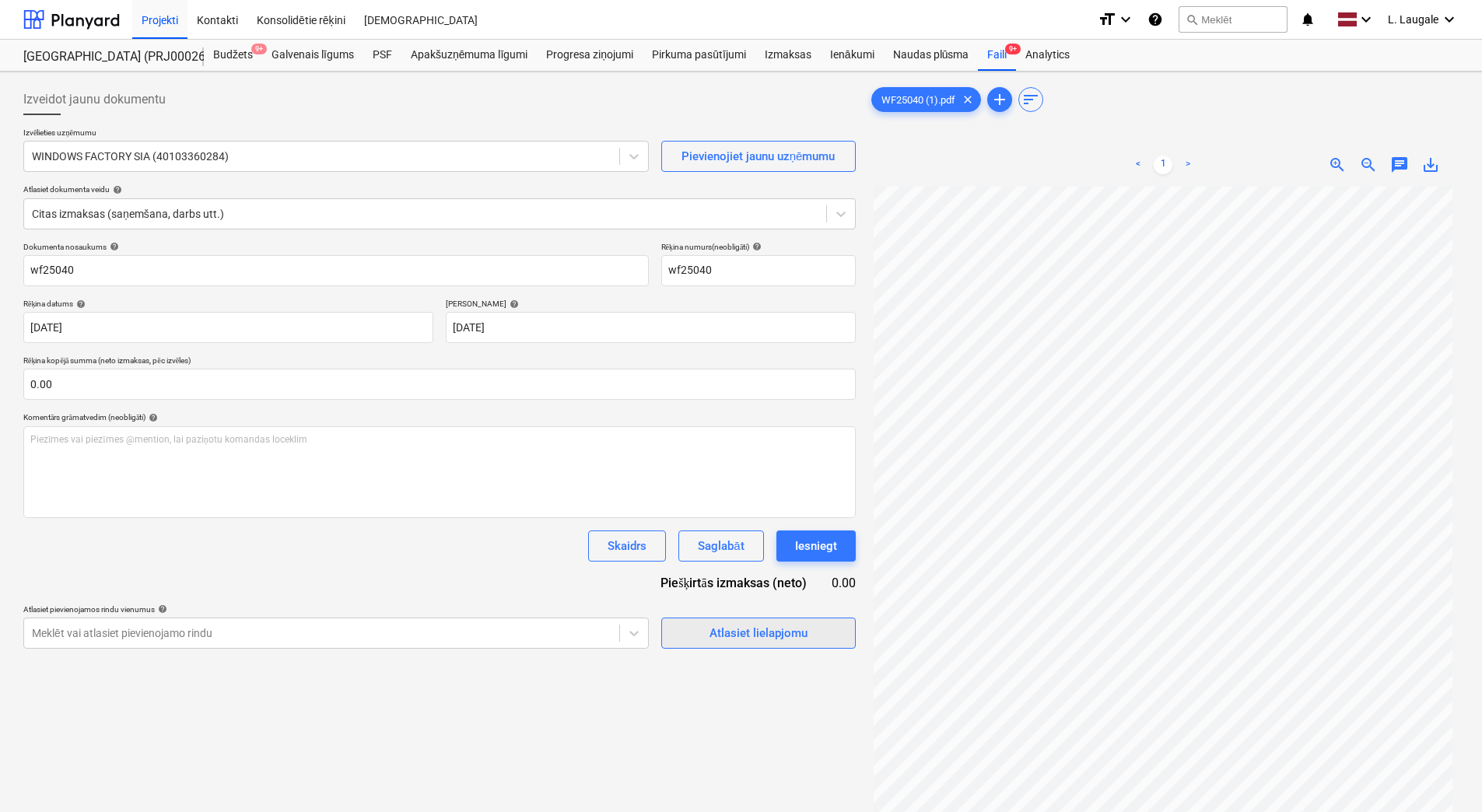
click at [750, 630] on div "Atlasiet lielapjomu" at bounding box center [758, 633] width 98 height 21
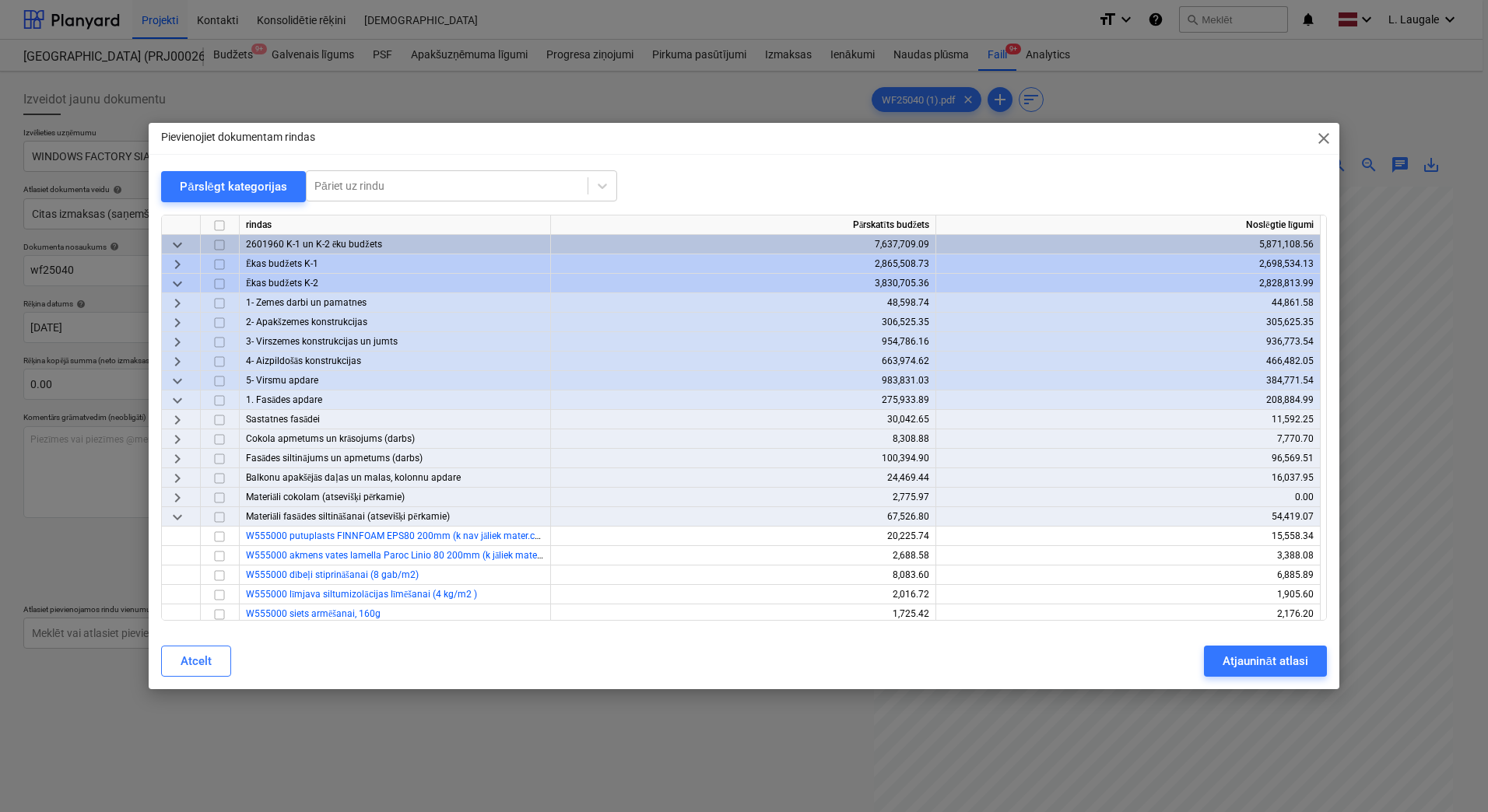
click at [175, 399] on span "keyboard_arrow_down" at bounding box center [178, 400] width 19 height 19
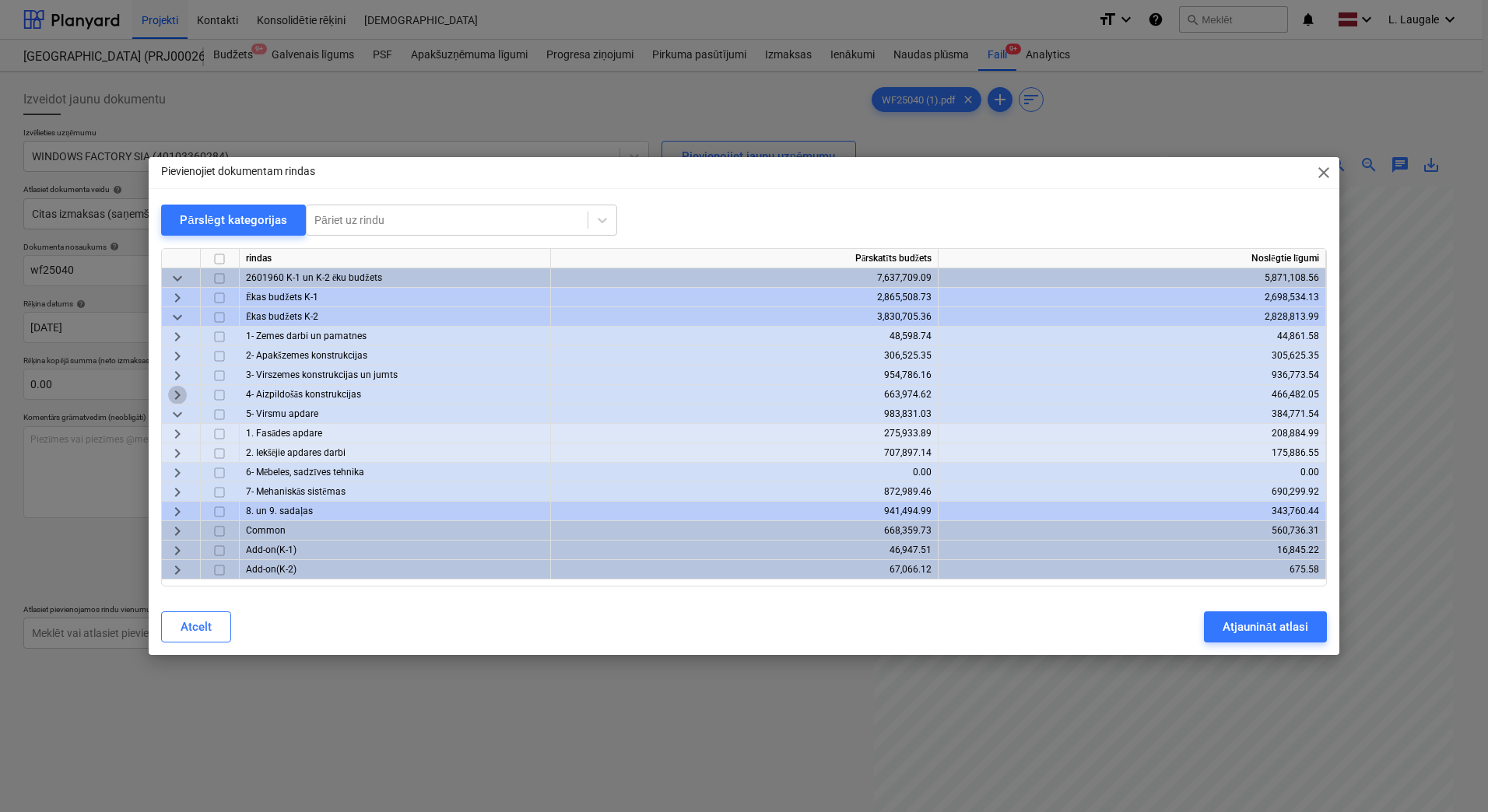
click at [175, 399] on span "keyboard_arrow_right" at bounding box center [178, 395] width 19 height 19
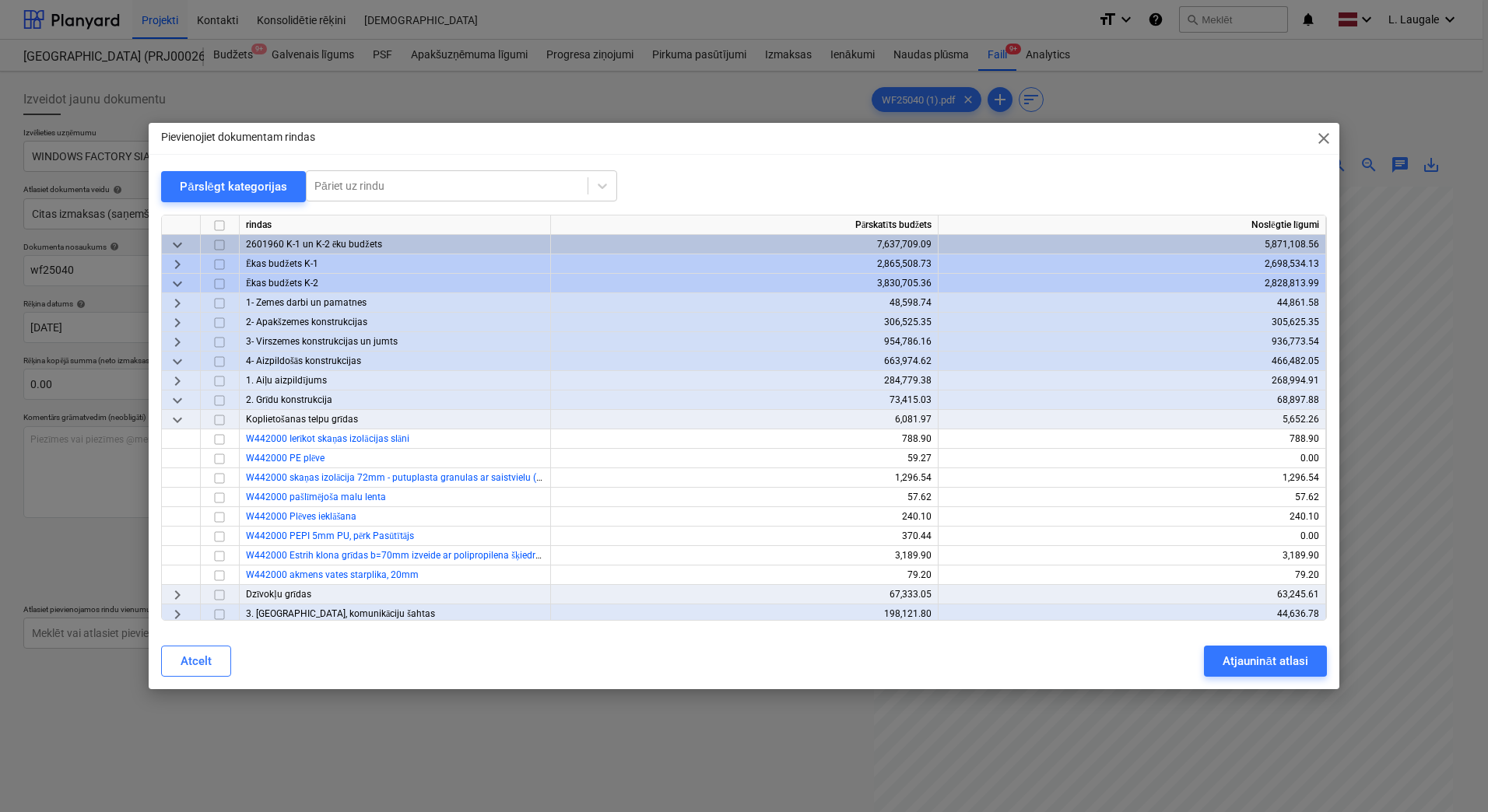
click at [179, 414] on span "keyboard_arrow_down" at bounding box center [178, 420] width 19 height 19
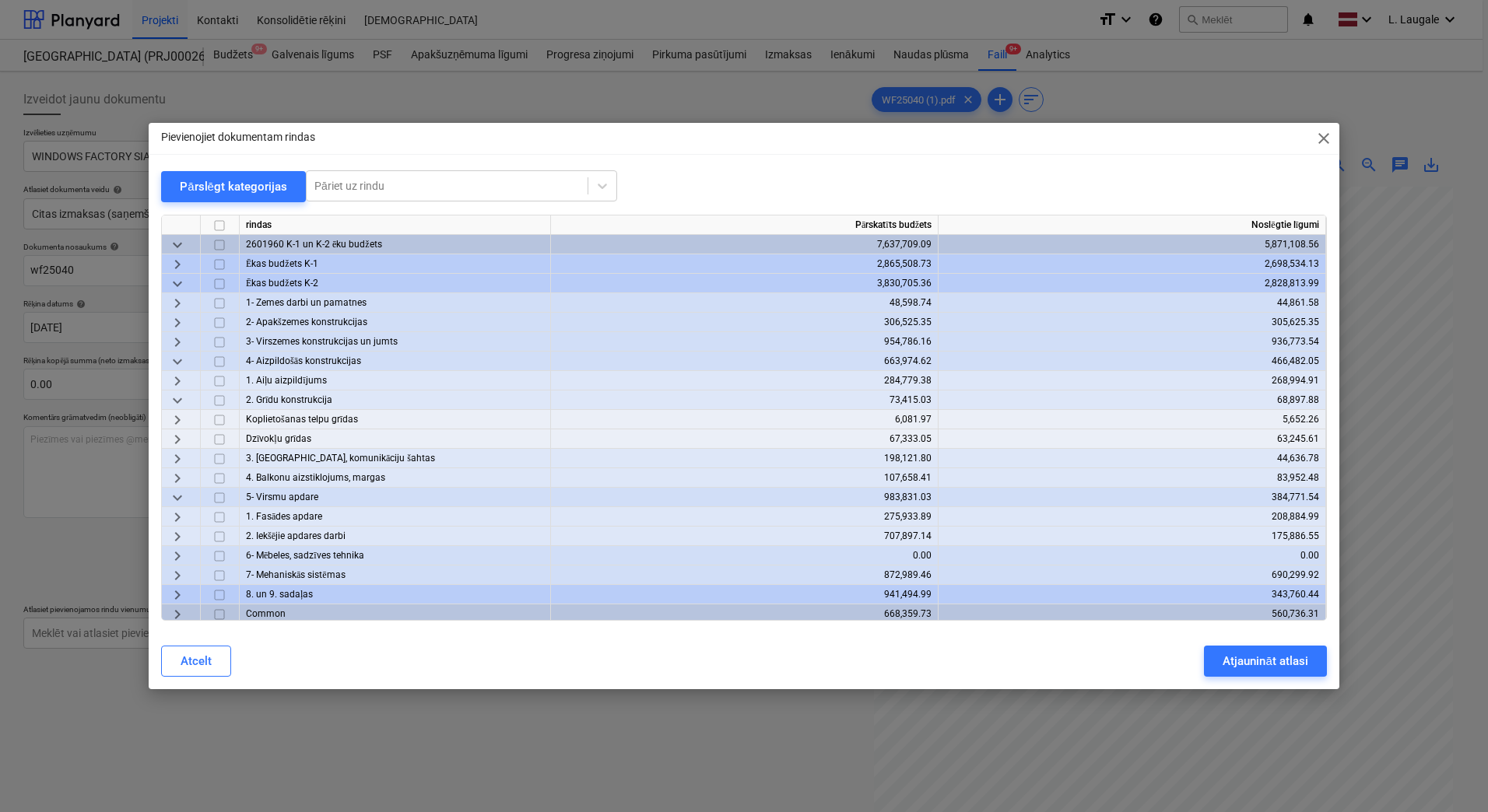
click at [168, 403] on div "keyboard_arrow_down" at bounding box center [181, 400] width 39 height 20
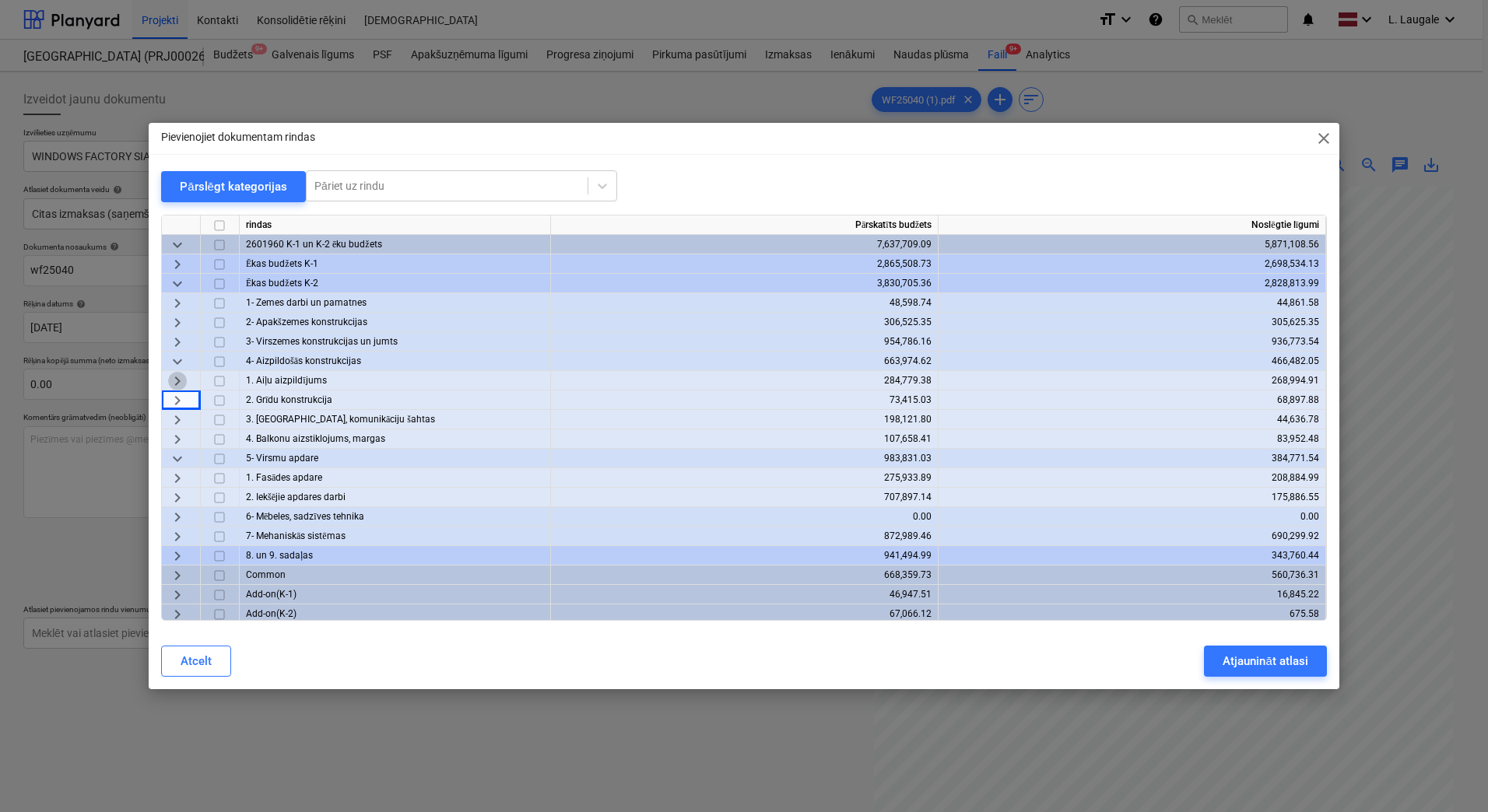
click at [176, 382] on span "keyboard_arrow_right" at bounding box center [178, 382] width 19 height 19
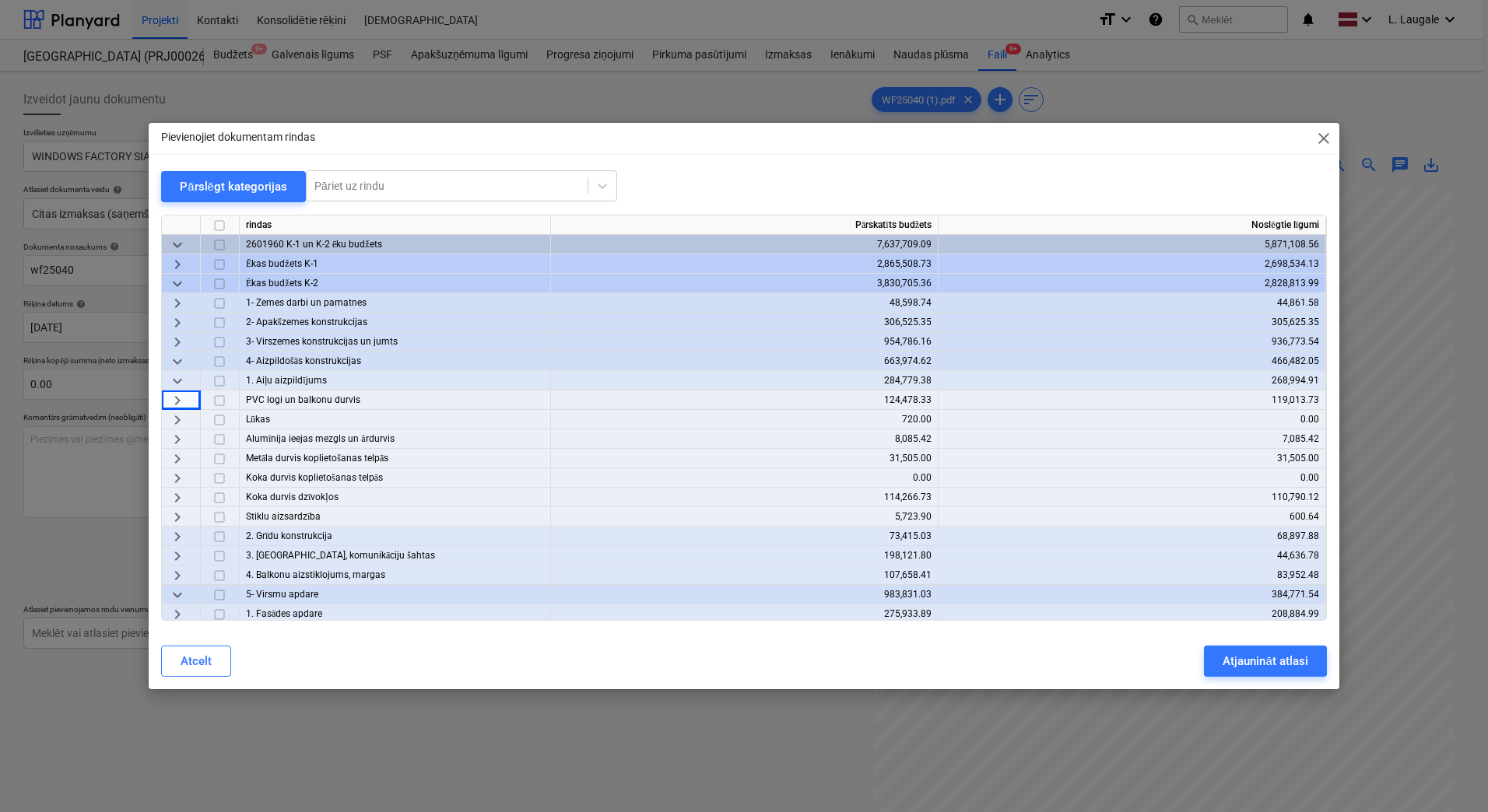
click at [178, 397] on span "keyboard_arrow_right" at bounding box center [178, 400] width 19 height 19
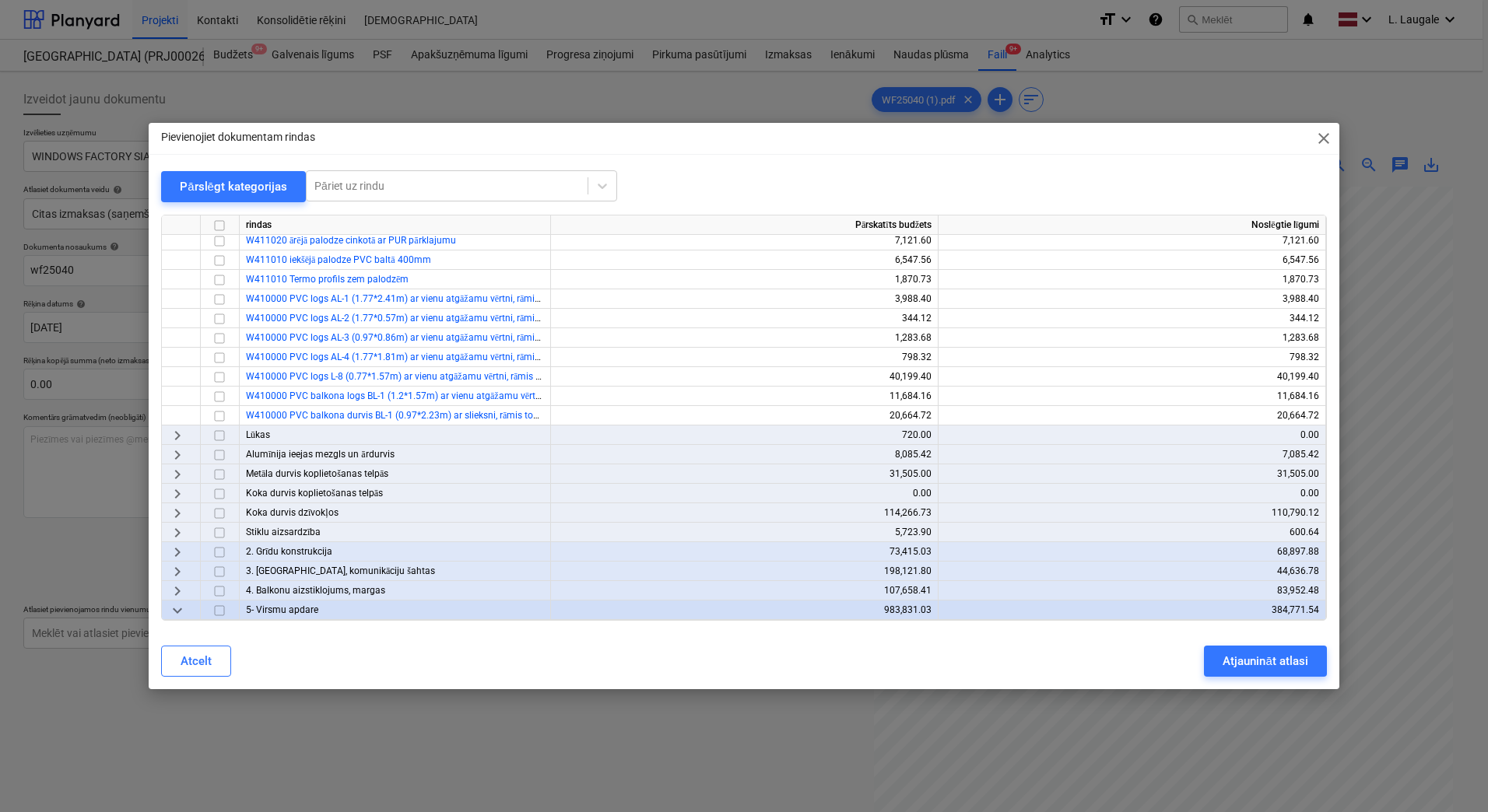
scroll to position [311, 0]
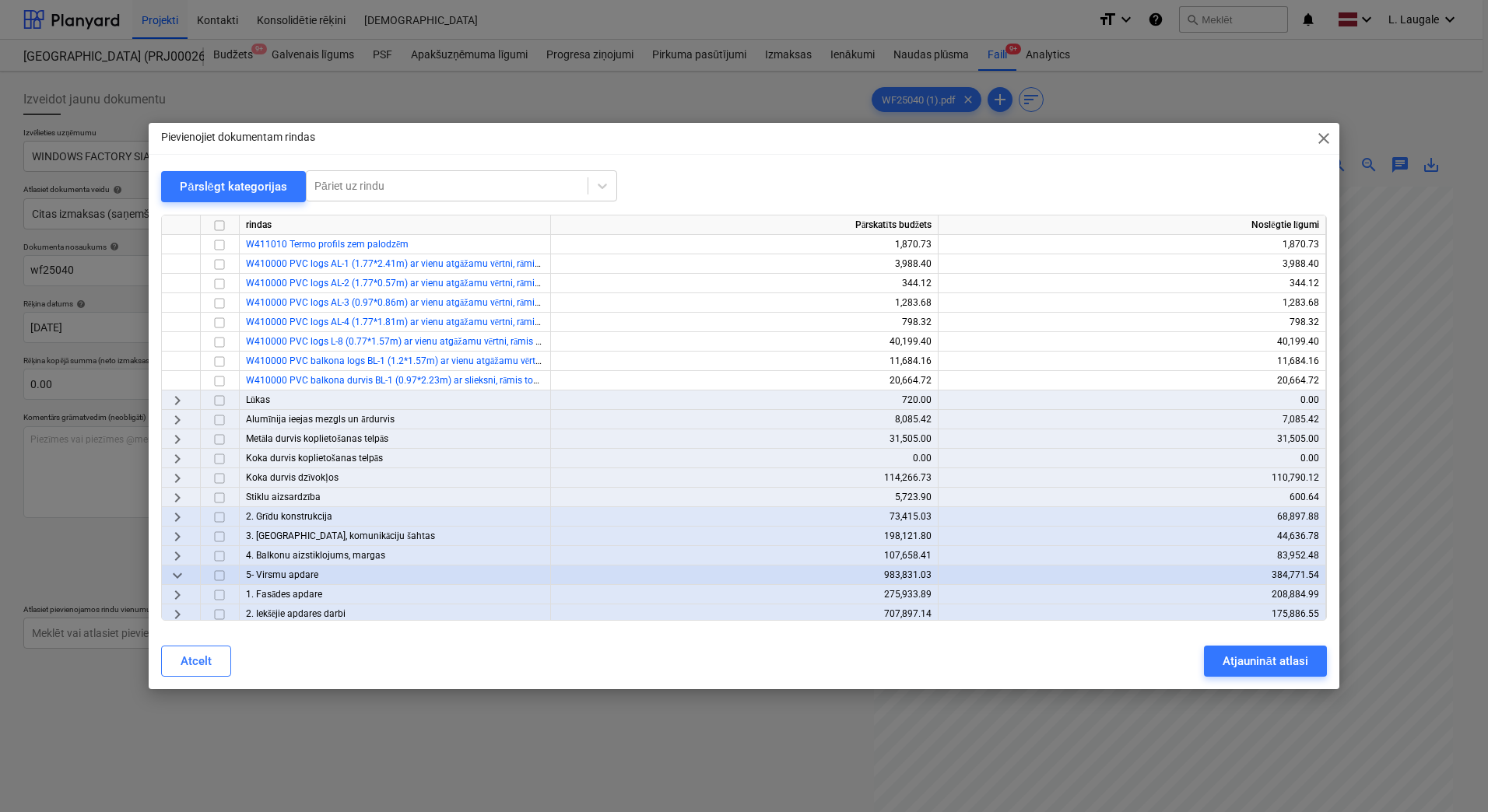
click at [171, 419] on span "keyboard_arrow_right" at bounding box center [178, 420] width 19 height 19
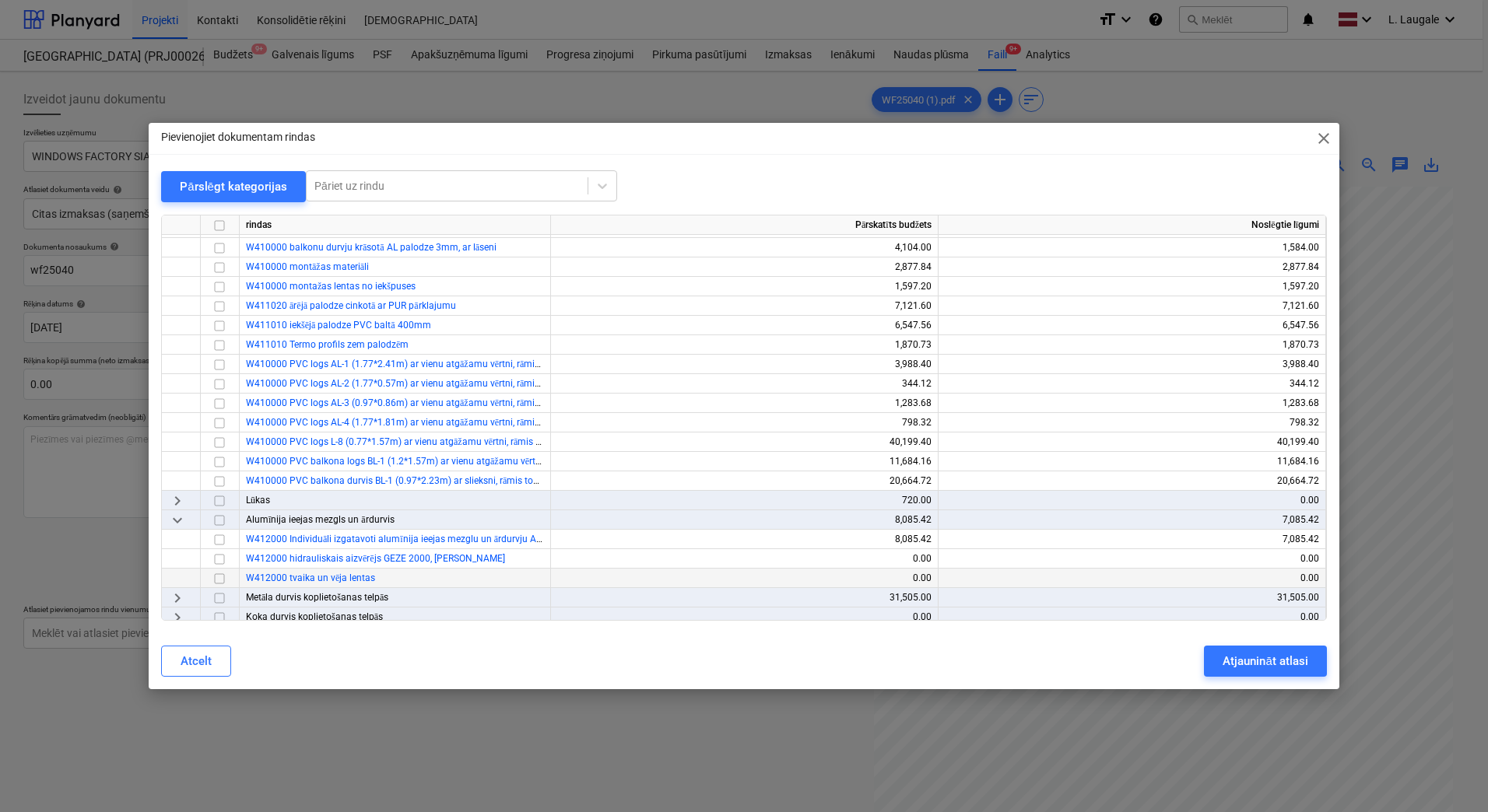
scroll to position [208, 0]
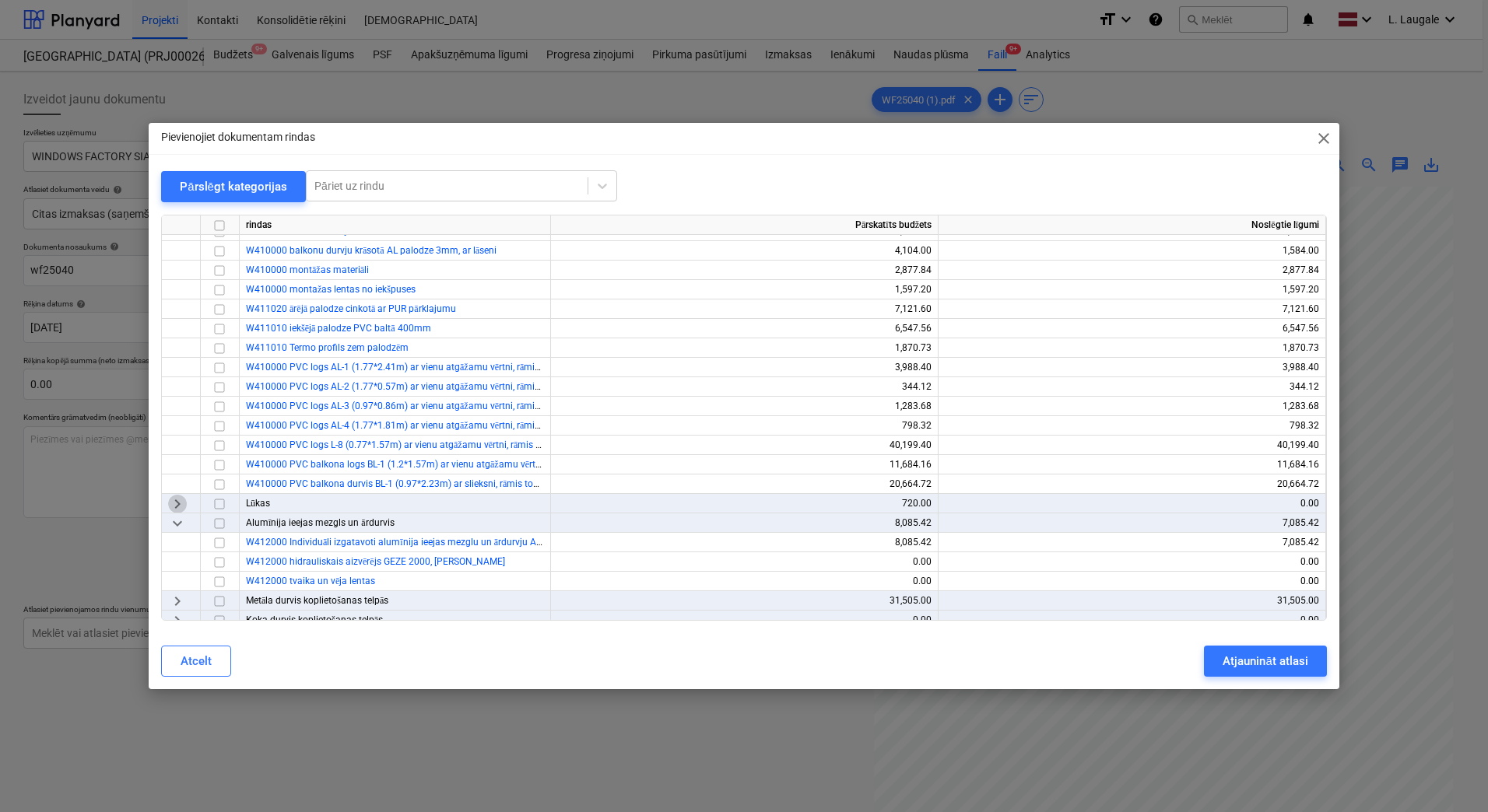
click at [175, 496] on span "keyboard_arrow_right" at bounding box center [178, 504] width 19 height 19
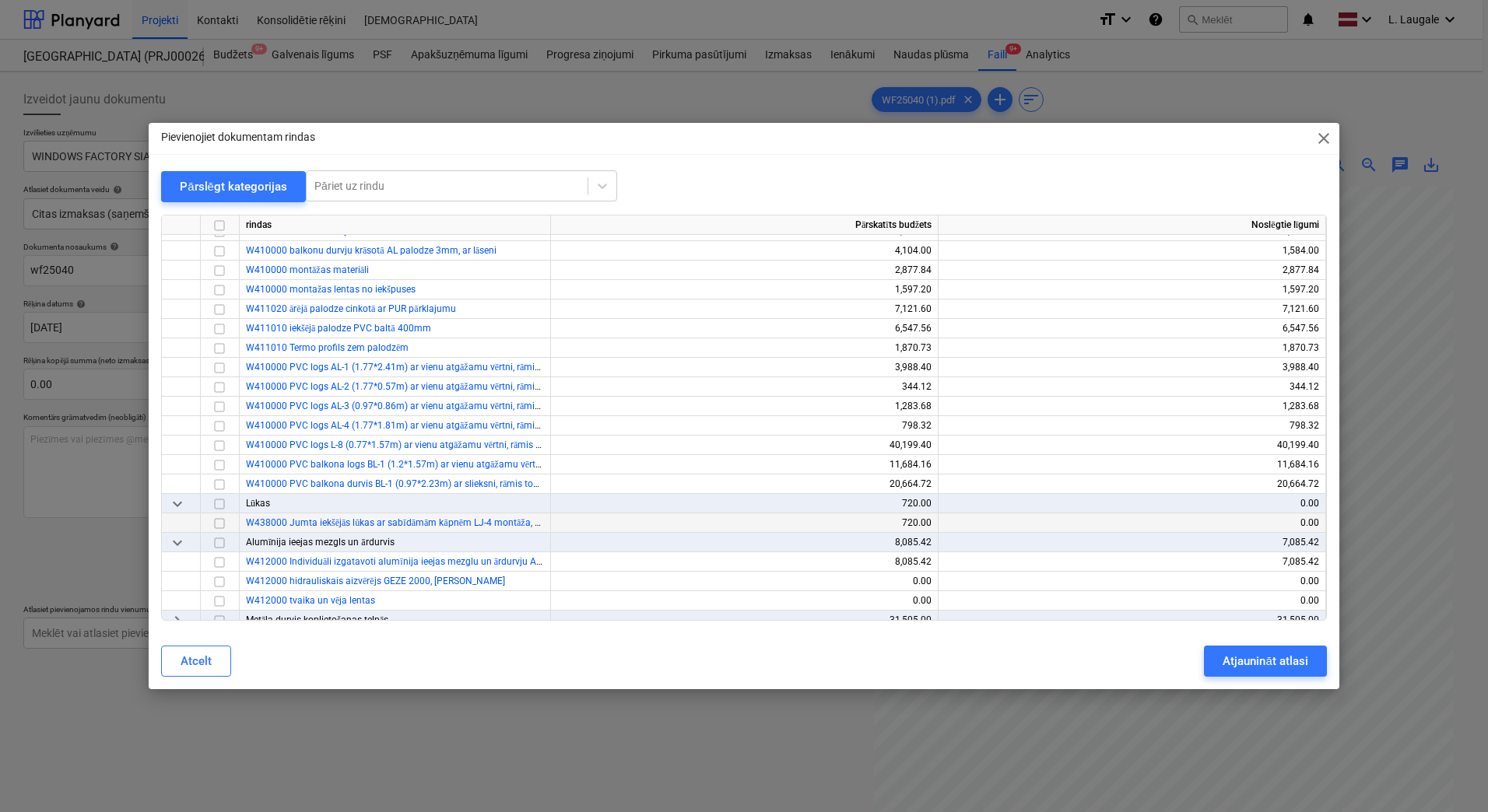
click at [176, 507] on span "keyboard_arrow_down" at bounding box center [178, 504] width 19 height 19
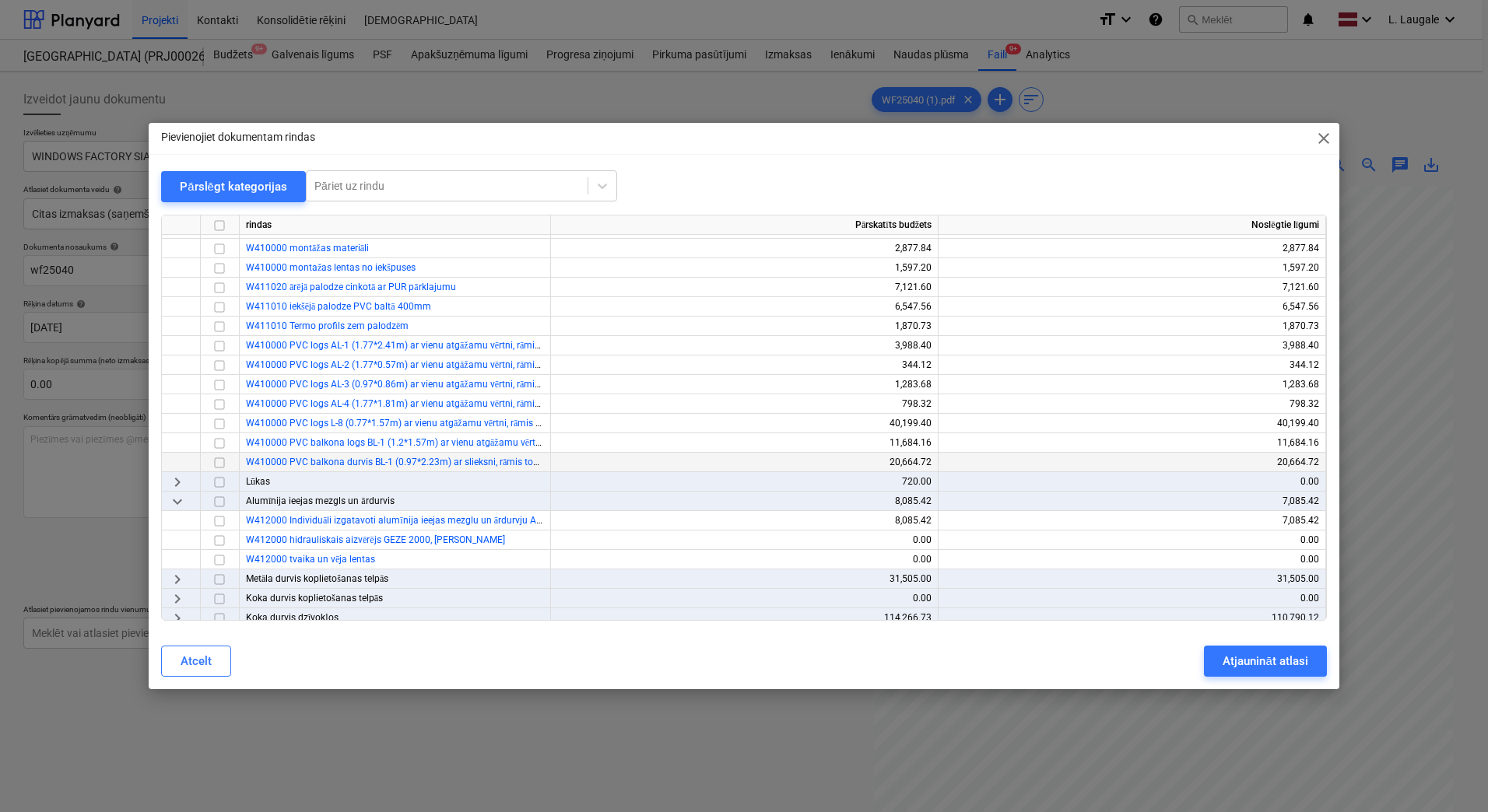
scroll to position [311, 0]
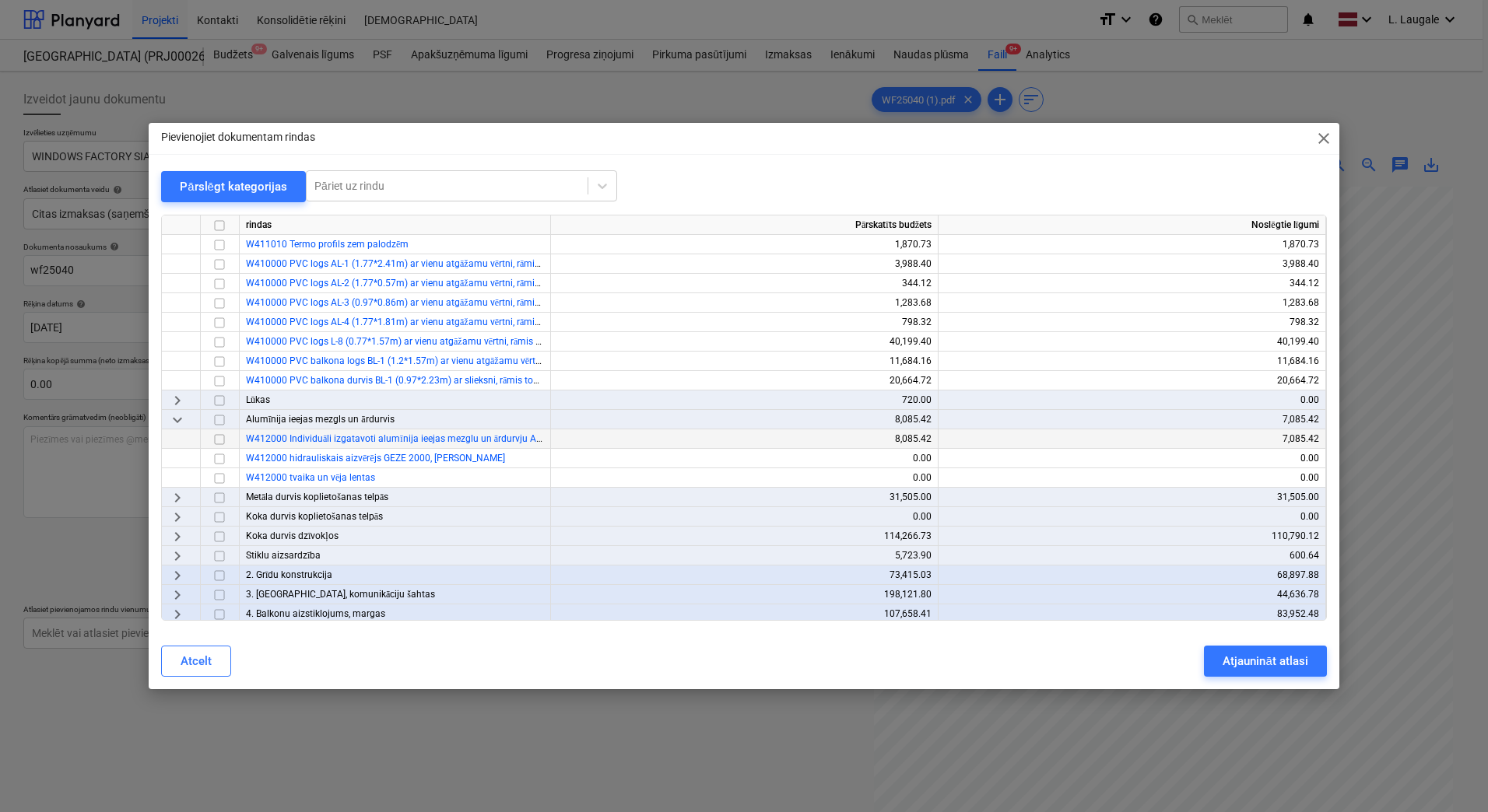
click at [219, 442] on input "checkbox" at bounding box center [220, 440] width 19 height 19
click at [1284, 667] on div "Atjaunināt atlasi" at bounding box center [1264, 661] width 85 height 21
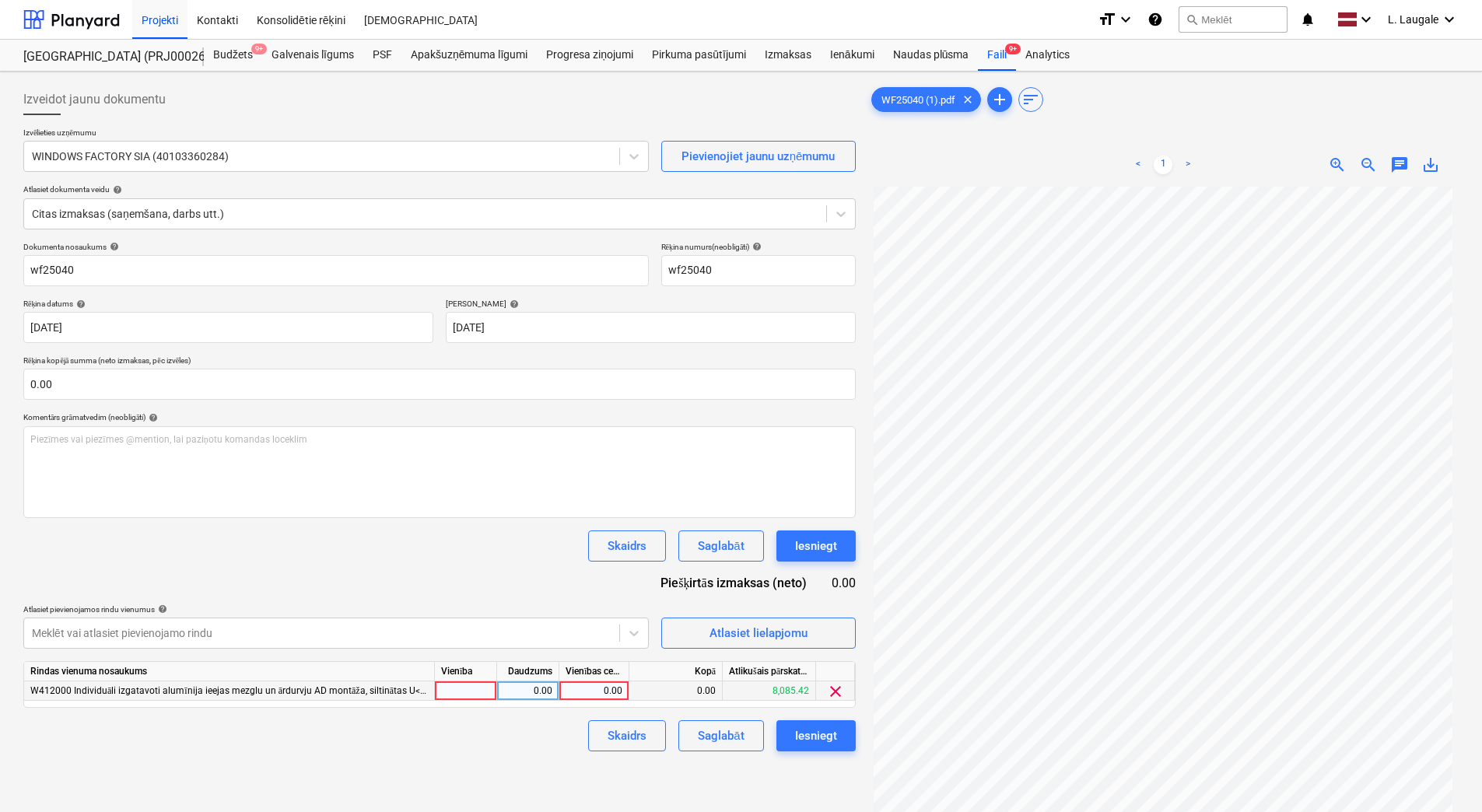
click at [446, 693] on div at bounding box center [465, 691] width 62 height 20
type input "1"
click at [505, 688] on div "0.00" at bounding box center [528, 691] width 49 height 20
click at [586, 682] on div "0.00" at bounding box center [594, 691] width 57 height 20
type input "1370"
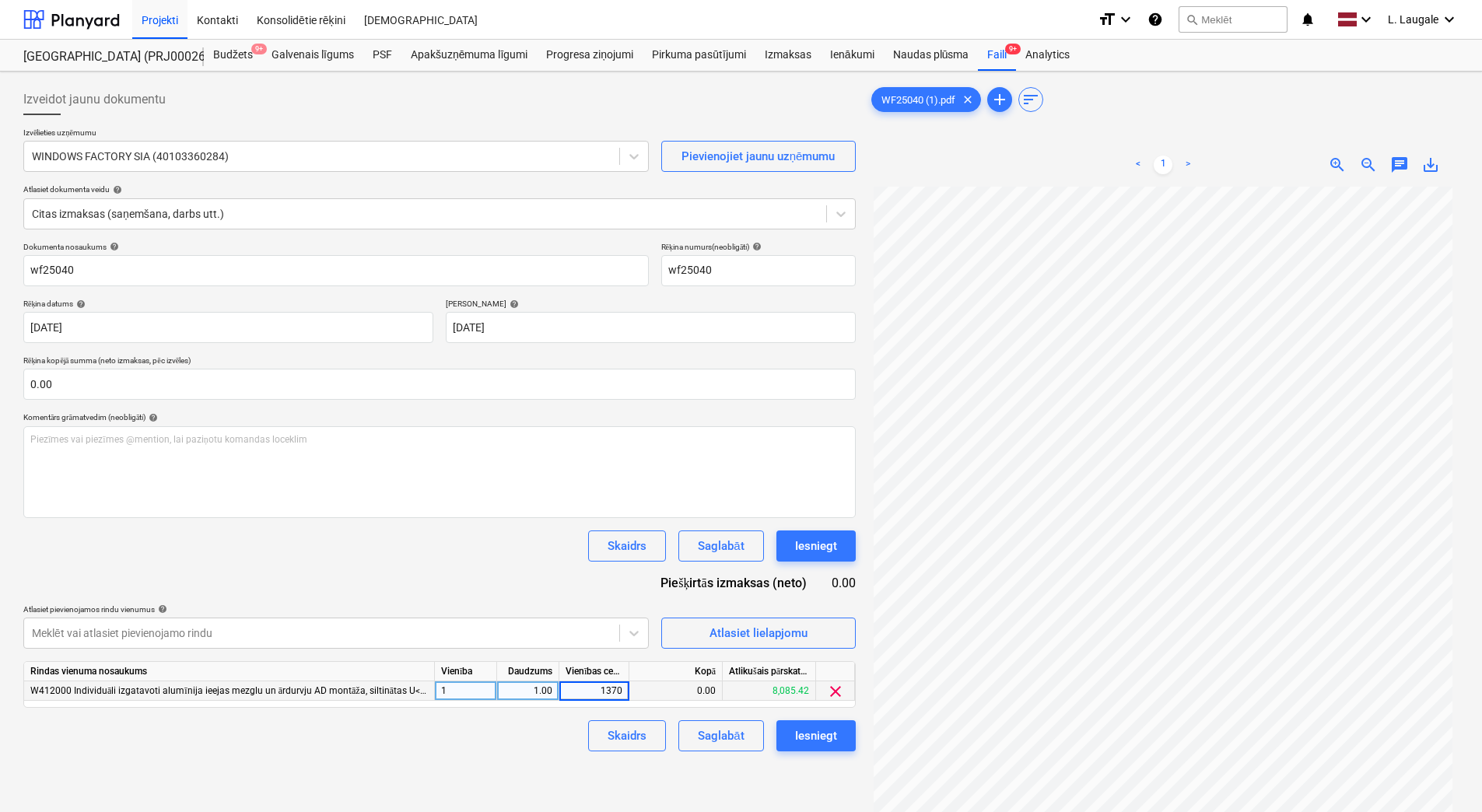
click at [541, 770] on div "Izveidot jaunu dokumentu Izvēlieties uzņēmumu WINDOWS FACTORY SIA (40103360284)…" at bounding box center [439, 519] width 844 height 884
click at [722, 738] on div "Saglabāt" at bounding box center [720, 736] width 46 height 21
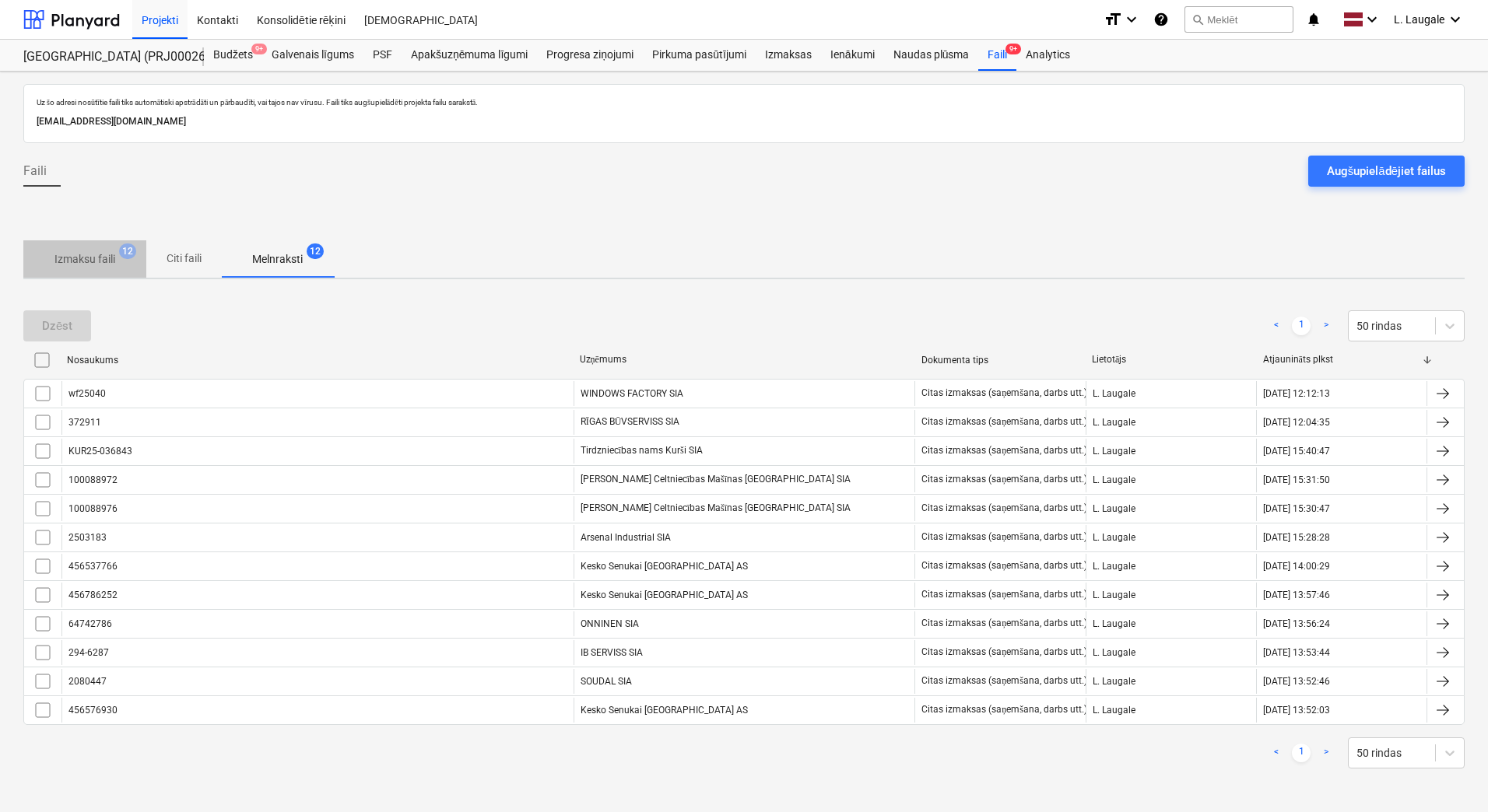
click at [103, 258] on p "Izmaksu faili" at bounding box center [85, 259] width 61 height 17
